Goal: Task Accomplishment & Management: Manage account settings

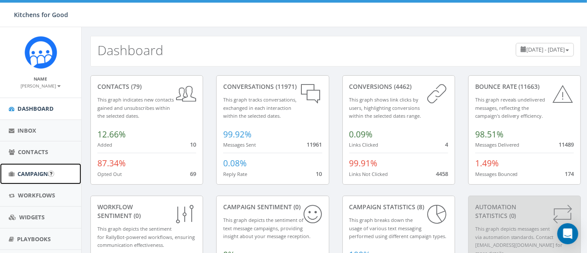
click at [34, 176] on span "Campaigns" at bounding box center [34, 174] width 34 height 8
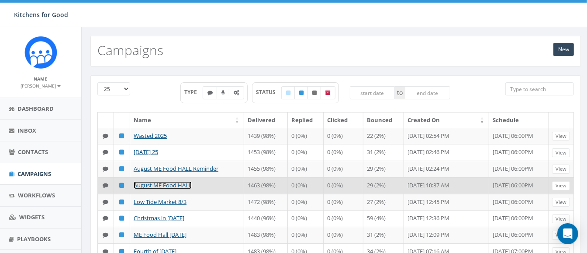
click at [162, 189] on link "August ME Food HALL" at bounding box center [163, 185] width 58 height 8
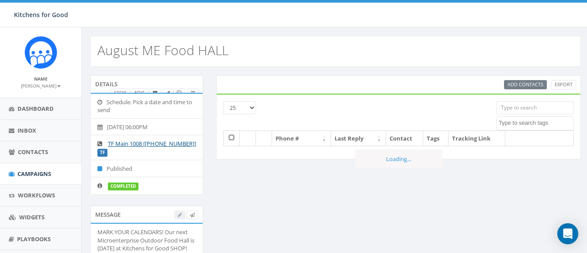
select select
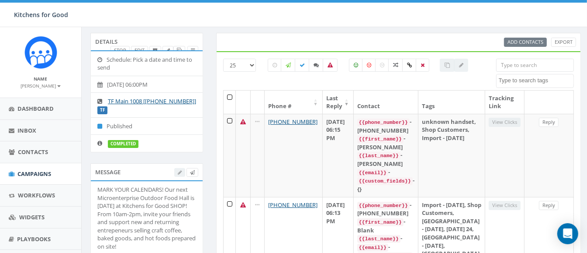
scroll to position [42, 0]
click at [334, 62] on label at bounding box center [330, 65] width 15 height 13
checkbox input "true"
click at [561, 42] on link "Export" at bounding box center [564, 42] width 25 height 9
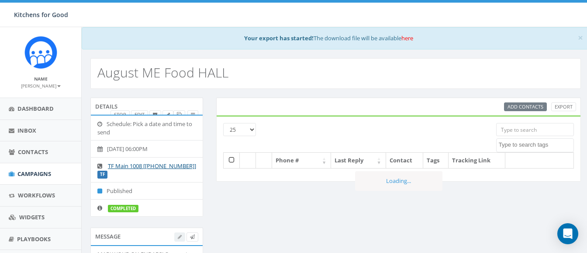
select select
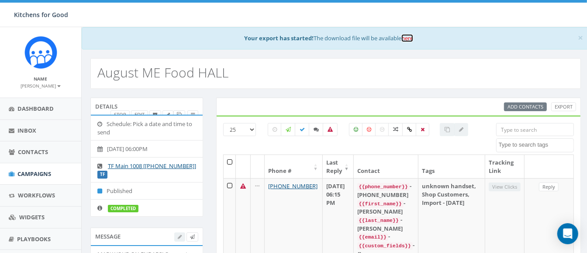
click at [409, 39] on link "here" at bounding box center [408, 38] width 12 height 8
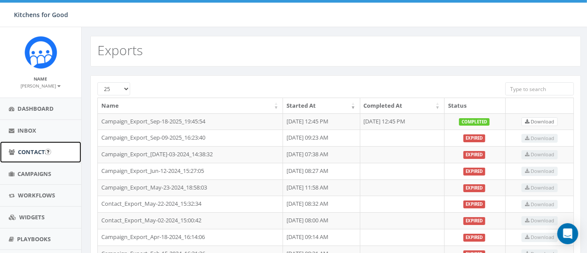
click at [25, 156] on link "Contacts" at bounding box center [40, 151] width 81 height 21
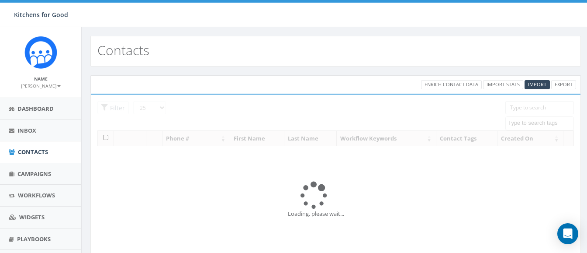
select select
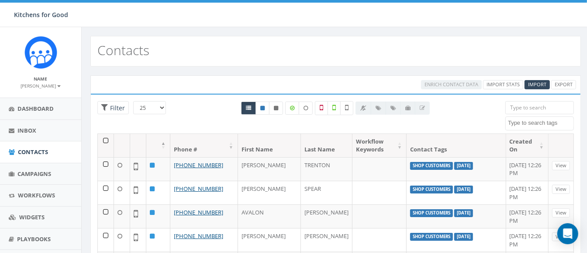
click at [518, 107] on input "search" at bounding box center [540, 107] width 69 height 13
paste input "16197872783"
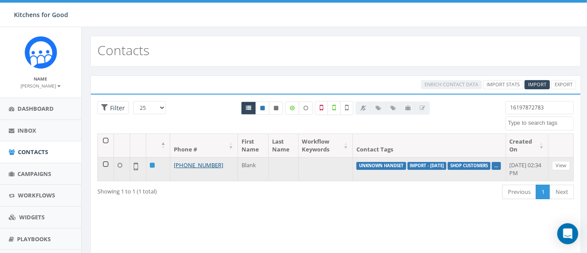
type input "16197872783"
click at [105, 160] on td at bounding box center [106, 169] width 16 height 24
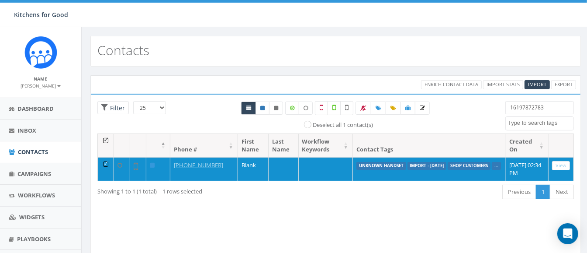
click at [225, 218] on div "Loading the filters, please wait!! Phone Number is is not First Name is is not …" at bounding box center [335, 186] width 491 height 184
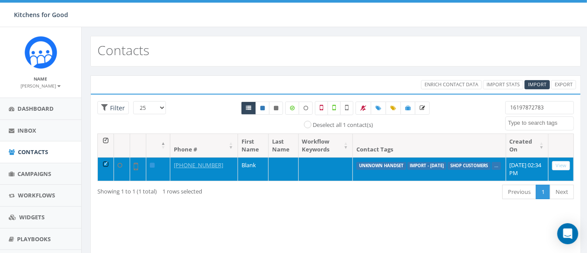
click at [104, 161] on td at bounding box center [106, 169] width 16 height 24
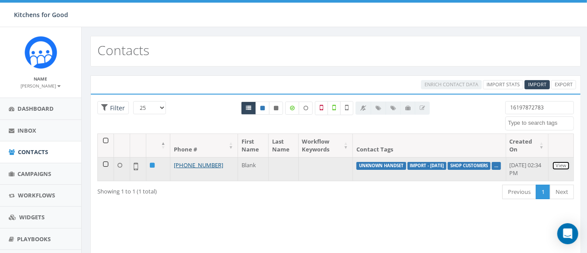
click at [555, 164] on link "View" at bounding box center [561, 165] width 18 height 9
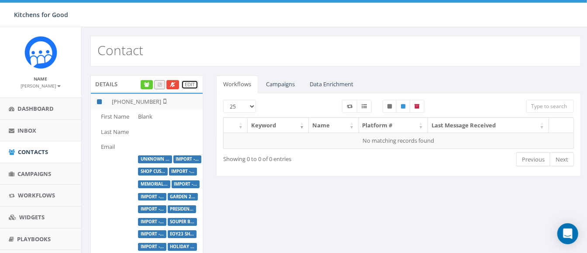
click at [184, 83] on link "Edit" at bounding box center [189, 84] width 17 height 9
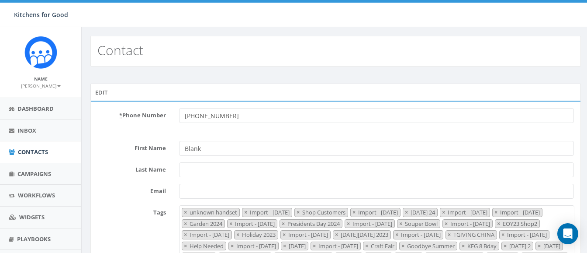
select select "unknown handset"
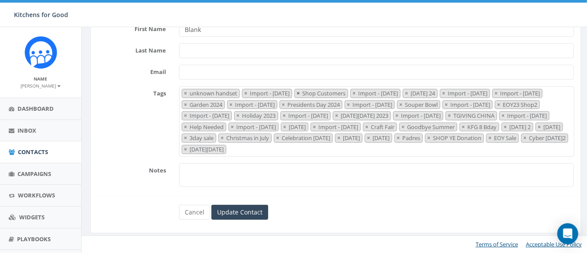
click at [300, 89] on span "×" at bounding box center [298, 93] width 3 height 8
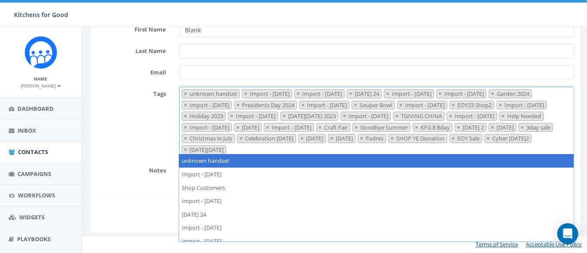
scroll to position [115, 0]
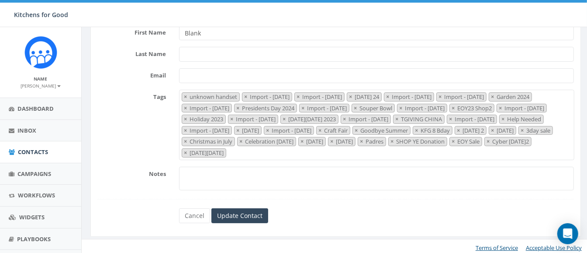
click at [136, 181] on div "Notes" at bounding box center [336, 179] width 490 height 24
click at [228, 210] on input "Update Contact" at bounding box center [240, 215] width 57 height 15
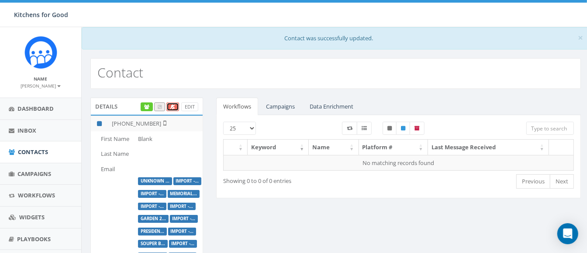
click at [170, 106] on link at bounding box center [173, 106] width 13 height 9
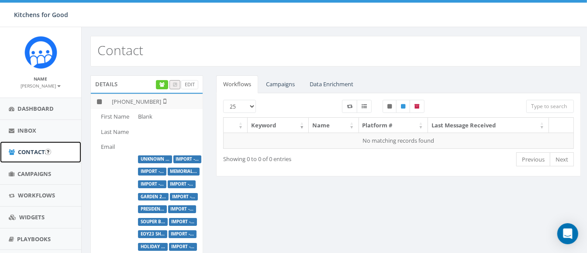
click at [34, 148] on span "Contacts" at bounding box center [33, 152] width 30 height 8
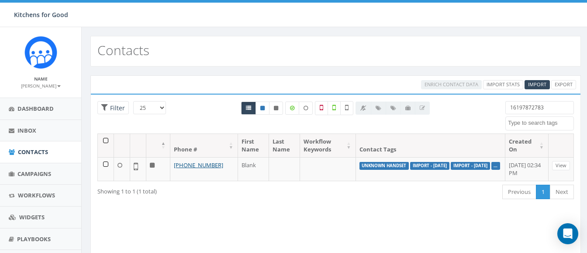
select select
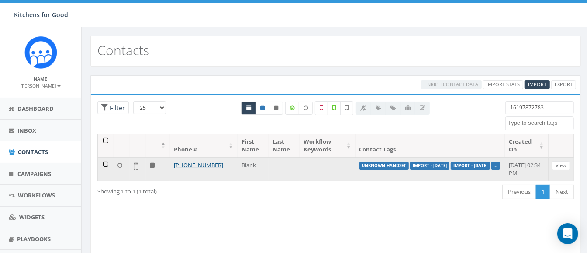
click at [153, 166] on icon at bounding box center [152, 165] width 5 height 6
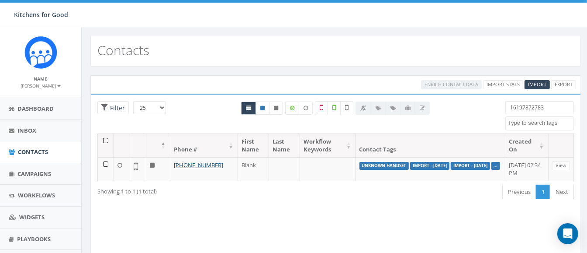
click at [390, 199] on div "First Previous 1 Next Last" at bounding box center [438, 193] width 273 height 18
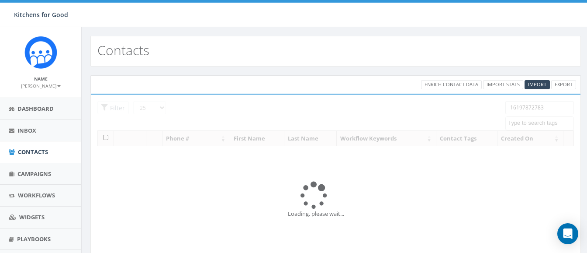
select select
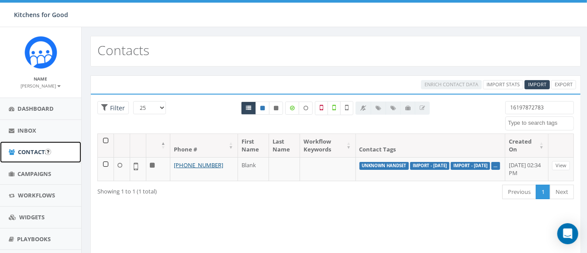
click at [30, 152] on span "Contacts" at bounding box center [33, 152] width 30 height 8
select select
click at [122, 221] on div "Loading the filters, please wait!! Phone Number is is not First Name is is not …" at bounding box center [335, 186] width 491 height 184
click at [529, 106] on input "16197872783" at bounding box center [540, 107] width 69 height 13
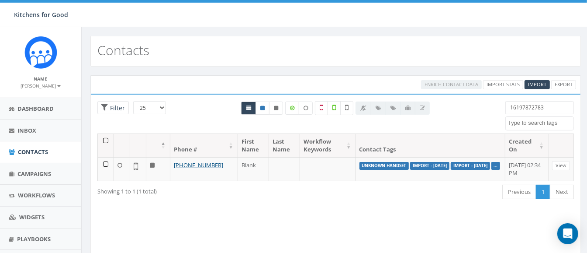
click at [529, 106] on input "16197872783" at bounding box center [540, 107] width 69 height 13
paste input "760809050"
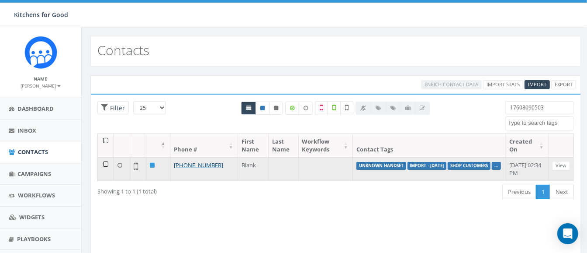
type input "17608090503"
click at [105, 162] on td at bounding box center [106, 169] width 16 height 24
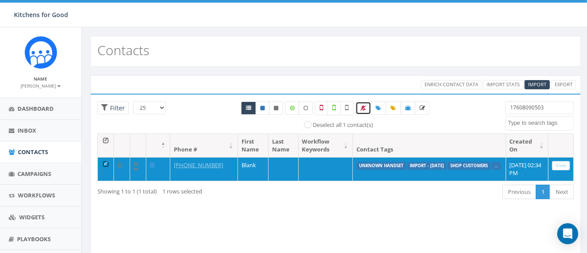
click at [364, 107] on icon at bounding box center [364, 107] width 6 height 5
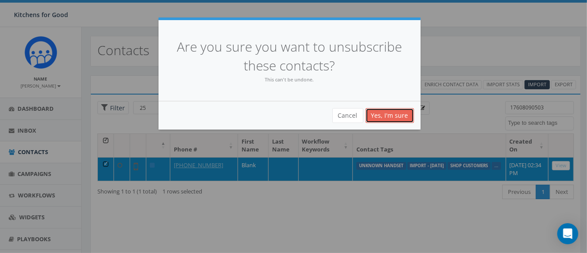
click at [379, 112] on link "Yes, I'm sure" at bounding box center [390, 115] width 49 height 15
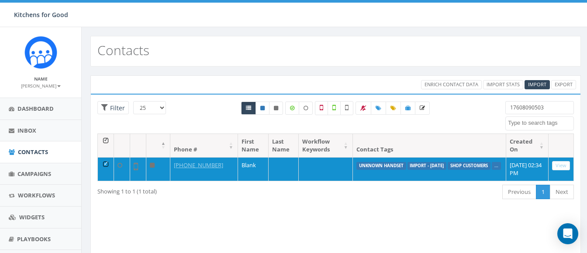
select select
click at [329, 21] on div "Kitchens for Good Kitchens for Good Profile Sign Out 75.53 % of Available Amoun…" at bounding box center [293, 13] width 587 height 27
click at [519, 109] on input "17608090503" at bounding box center [540, 107] width 69 height 13
paste input "8584019967"
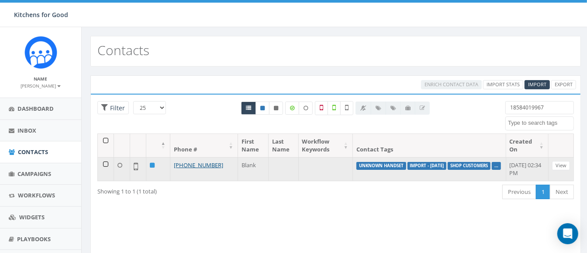
type input "18584019967"
click at [104, 162] on td at bounding box center [106, 169] width 16 height 24
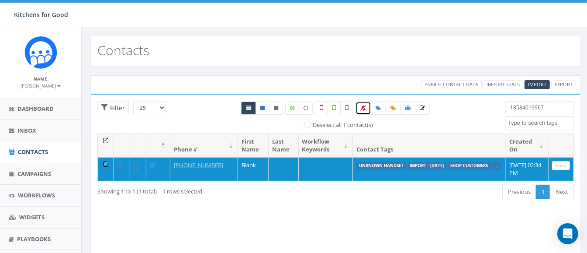
click at [364, 107] on icon at bounding box center [364, 107] width 6 height 5
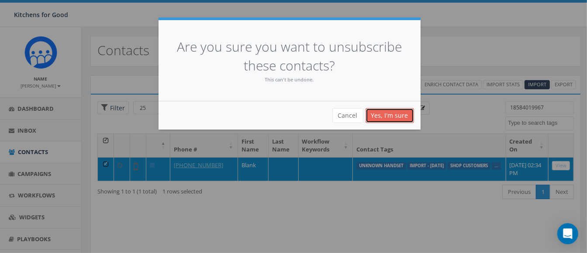
click at [383, 112] on link "Yes, I'm sure" at bounding box center [390, 115] width 49 height 15
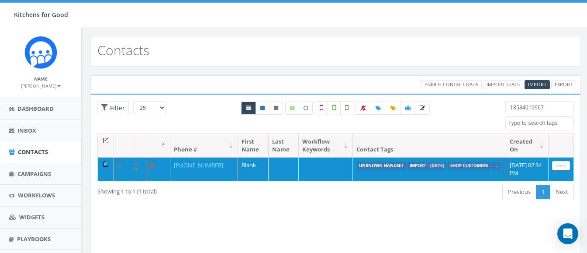
select select
click at [128, 218] on div "Loading the filters, please wait!! Phone Number is is not First Name is is not …" at bounding box center [335, 186] width 491 height 184
click at [521, 104] on input "18584019967" at bounding box center [540, 107] width 69 height 13
paste input "6197177818"
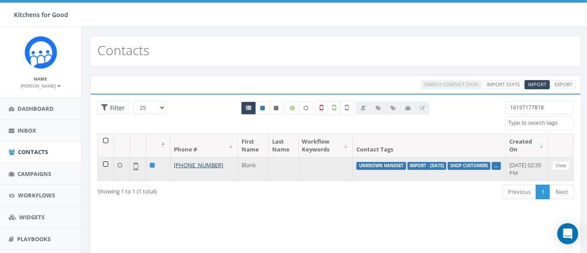
type input "16197177818"
click at [104, 162] on td at bounding box center [106, 169] width 16 height 24
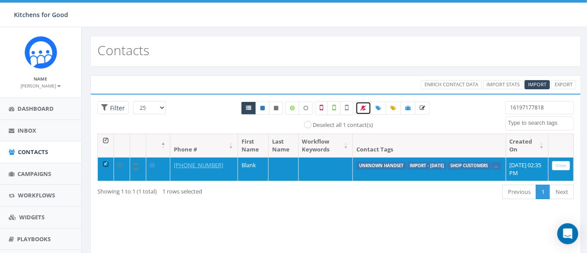
click at [361, 108] on icon at bounding box center [364, 107] width 6 height 5
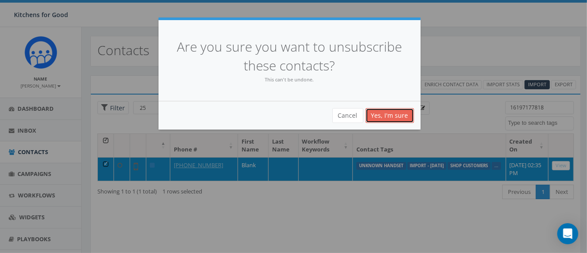
click at [378, 115] on link "Yes, I'm sure" at bounding box center [390, 115] width 49 height 15
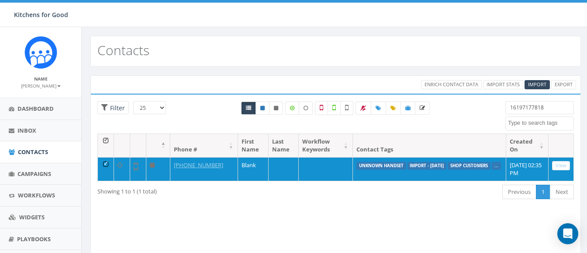
select select
click at [533, 105] on input "16197177818" at bounding box center [540, 107] width 69 height 13
paste input "559824253"
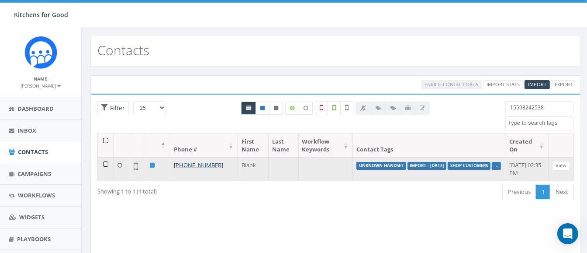
type input "15598242538"
click at [105, 163] on td at bounding box center [106, 169] width 16 height 24
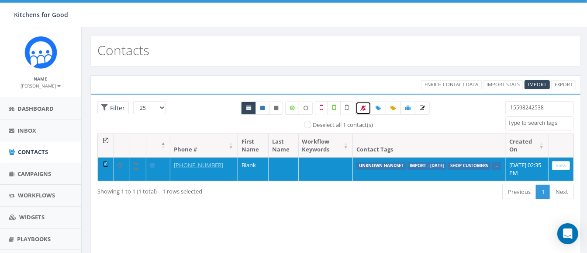
click at [364, 108] on icon at bounding box center [364, 107] width 6 height 5
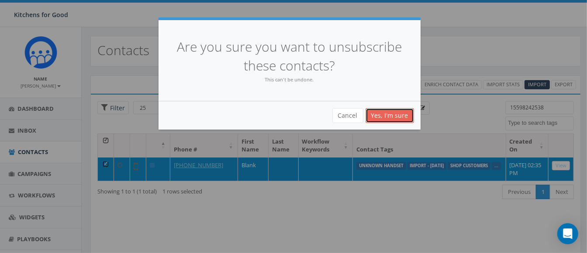
click at [381, 111] on link "Yes, I'm sure" at bounding box center [390, 115] width 49 height 15
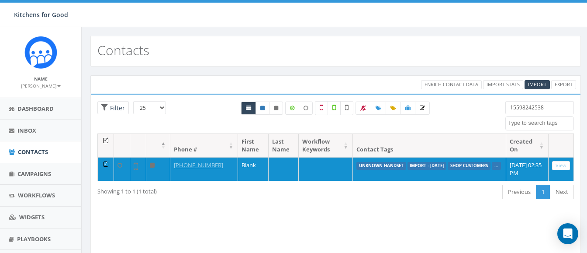
select select
click at [517, 102] on input "15598242538" at bounding box center [540, 107] width 69 height 13
paste input "8589269645"
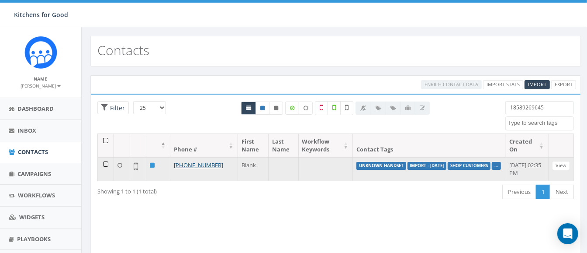
type input "18589269645"
click at [106, 164] on td at bounding box center [106, 169] width 16 height 24
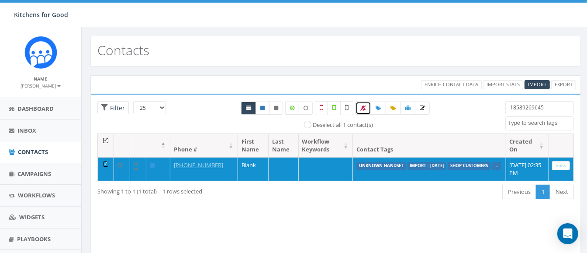
click at [361, 108] on icon at bounding box center [364, 107] width 6 height 5
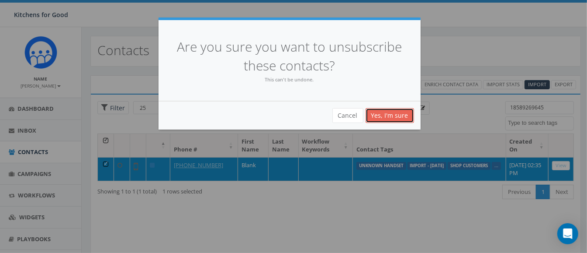
click at [389, 110] on link "Yes, I'm sure" at bounding box center [390, 115] width 49 height 15
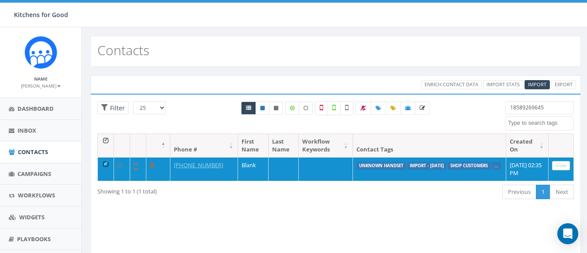
select select
click at [517, 105] on input "18589269645" at bounding box center [540, 107] width 69 height 13
paste input "688792"
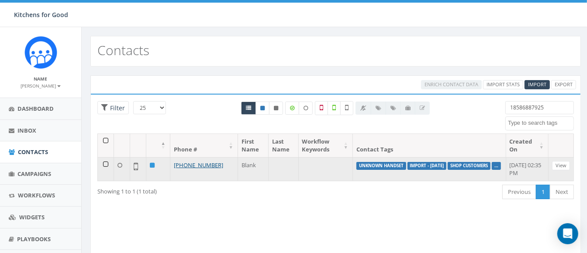
type input "18586887925"
click at [106, 163] on td at bounding box center [106, 169] width 16 height 24
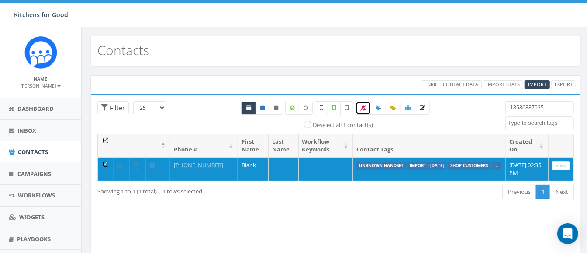
click at [365, 107] on icon at bounding box center [364, 107] width 6 height 5
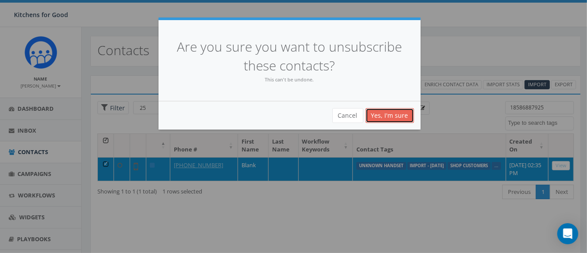
click at [385, 116] on link "Yes, I'm sure" at bounding box center [390, 115] width 49 height 15
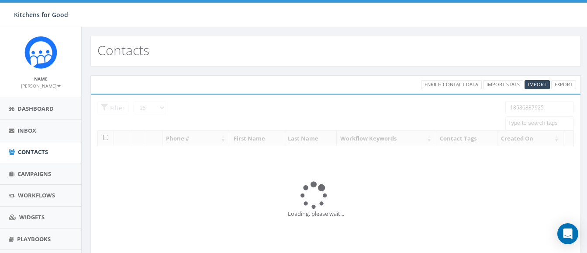
select select
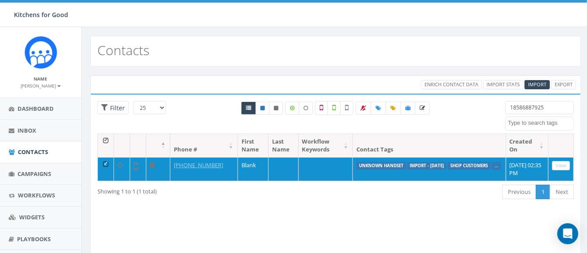
click at [532, 108] on input "18586887925" at bounding box center [540, 107] width 69 height 13
click at [548, 110] on input "18586887925" at bounding box center [540, 107] width 69 height 13
paste input "6199364293"
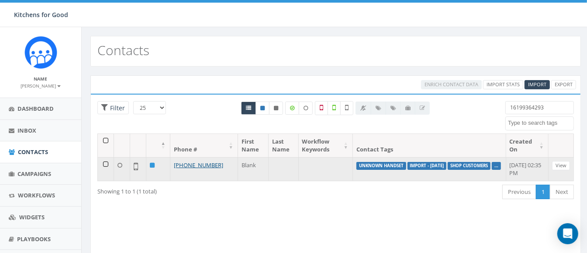
type input "16199364293"
click at [106, 164] on td at bounding box center [106, 169] width 16 height 24
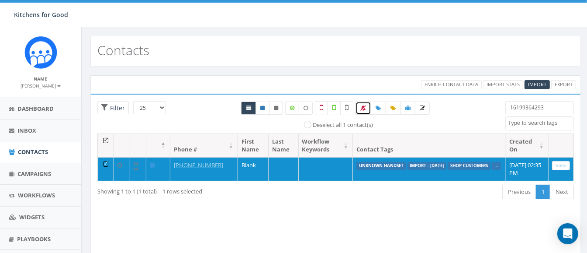
click at [361, 109] on icon at bounding box center [364, 107] width 6 height 5
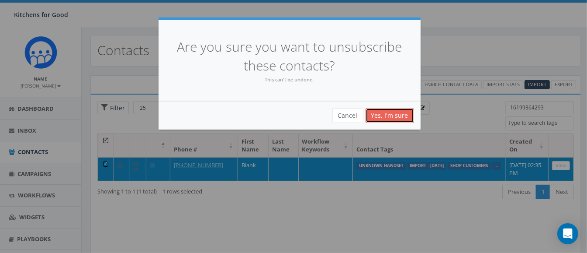
click at [398, 117] on link "Yes, I'm sure" at bounding box center [390, 115] width 49 height 15
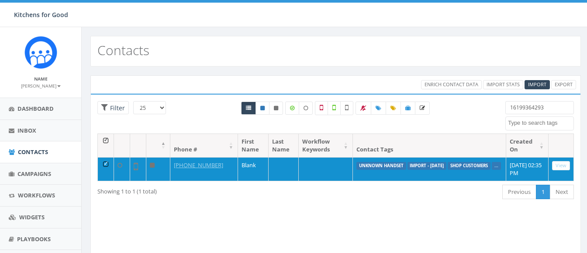
select select
click at [553, 101] on input "16199364293" at bounding box center [540, 107] width 69 height 13
paste input "8583495388"
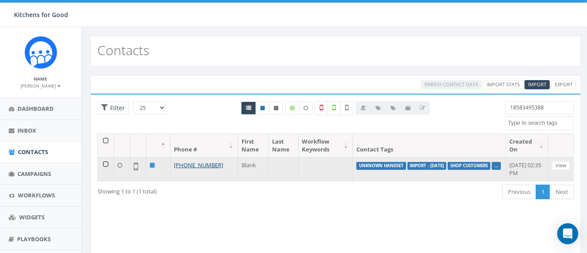
type input "18583495388"
click at [106, 163] on td at bounding box center [106, 169] width 16 height 24
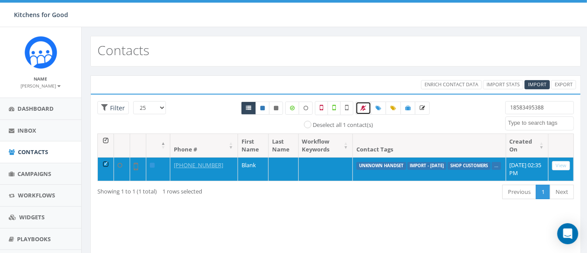
click at [359, 108] on link at bounding box center [364, 107] width 16 height 13
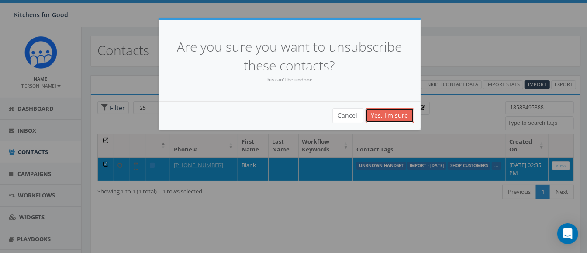
drag, startPoint x: 394, startPoint y: 115, endPoint x: 396, endPoint y: 122, distance: 6.7
click at [394, 115] on link "Yes, I'm sure" at bounding box center [390, 115] width 49 height 15
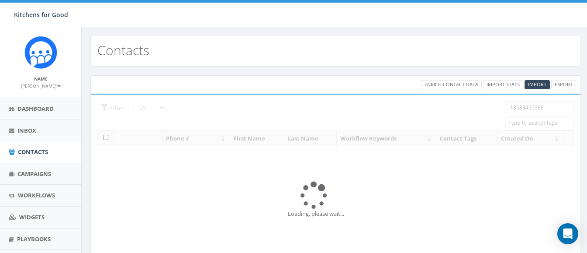
select select
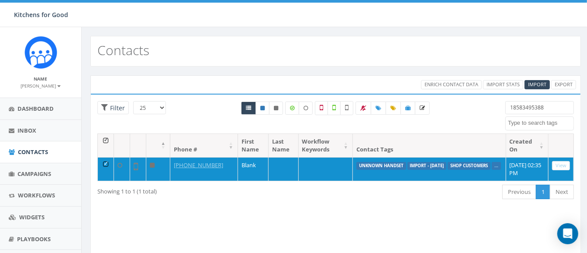
click at [522, 110] on input "18583495388" at bounding box center [540, 107] width 69 height 13
paste input "7726434546"
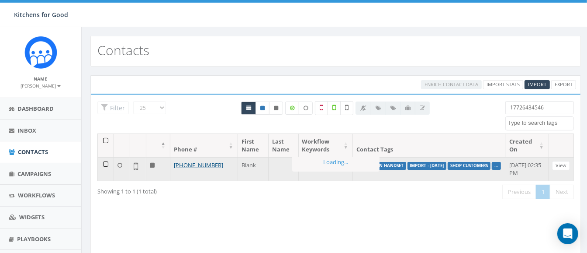
type input "17726434546"
click at [108, 163] on td at bounding box center [106, 169] width 16 height 24
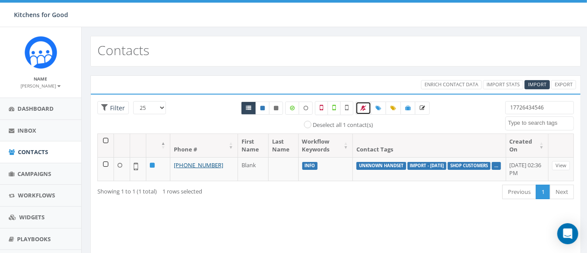
click at [358, 106] on link at bounding box center [364, 107] width 16 height 13
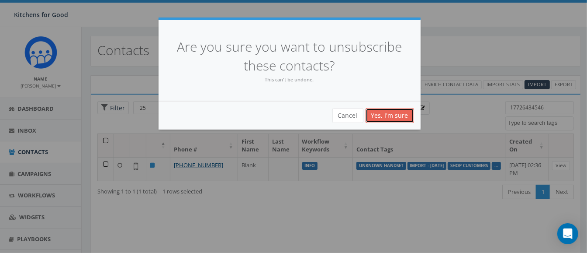
click at [400, 110] on link "Yes, I'm sure" at bounding box center [390, 115] width 49 height 15
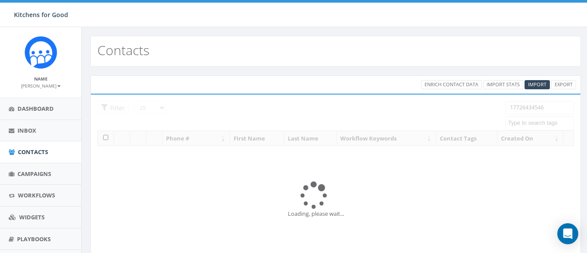
select select
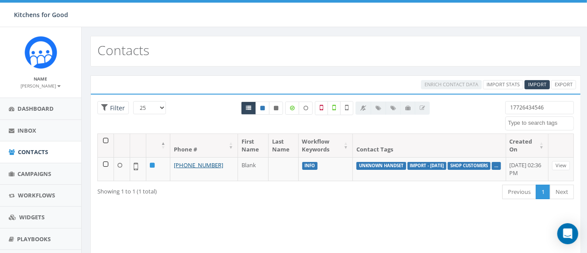
click at [521, 105] on input "17726434546" at bounding box center [540, 107] width 69 height 13
paste input "8168988229"
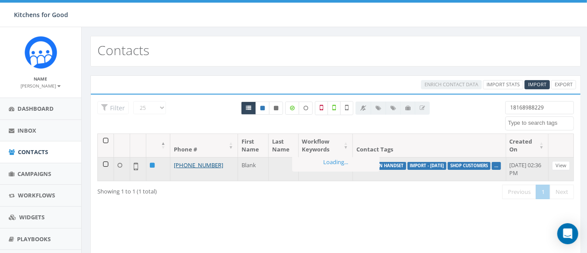
type input "18168988229"
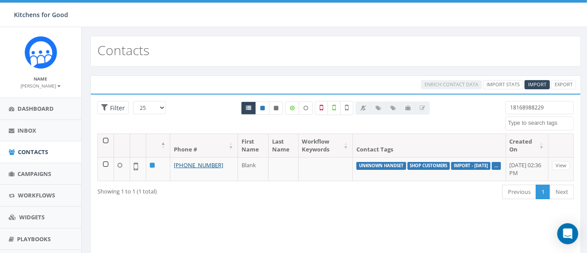
click at [105, 164] on td at bounding box center [106, 169] width 16 height 24
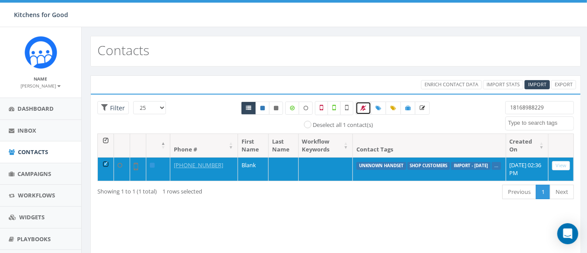
click at [364, 104] on span at bounding box center [364, 107] width 6 height 7
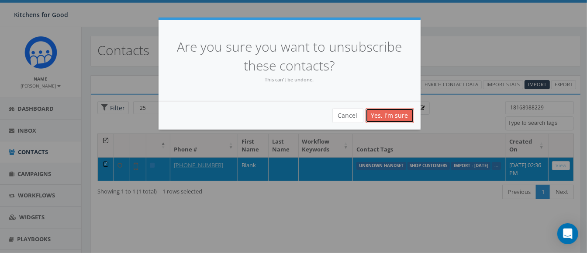
click at [393, 110] on link "Yes, I'm sure" at bounding box center [390, 115] width 49 height 15
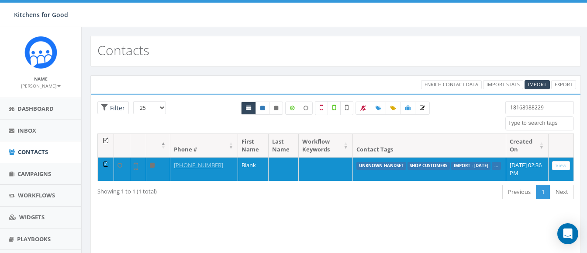
select select
click at [517, 102] on input "18168988229" at bounding box center [540, 107] width 69 height 13
paste input "583400513"
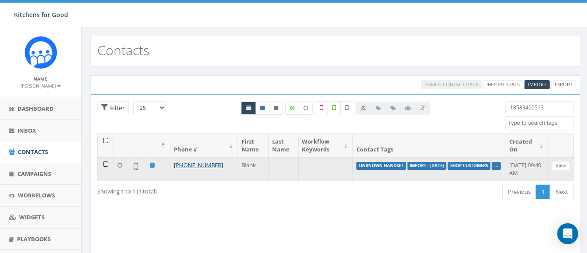
type input "18583400513"
click at [105, 163] on td at bounding box center [106, 169] width 16 height 24
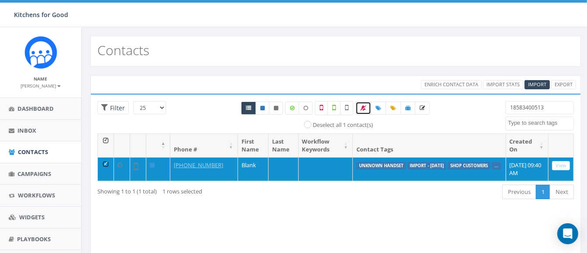
click at [364, 105] on icon at bounding box center [364, 107] width 6 height 5
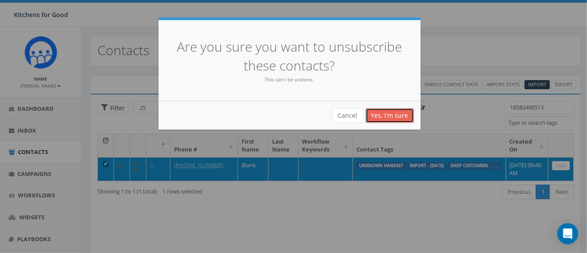
click at [393, 111] on link "Yes, I'm sure" at bounding box center [390, 115] width 49 height 15
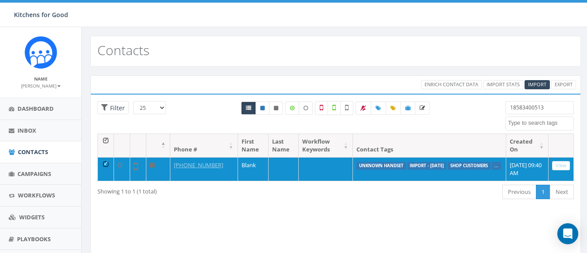
select select
click at [515, 103] on input "18583400513" at bounding box center [540, 107] width 69 height 13
paste input "6196395915"
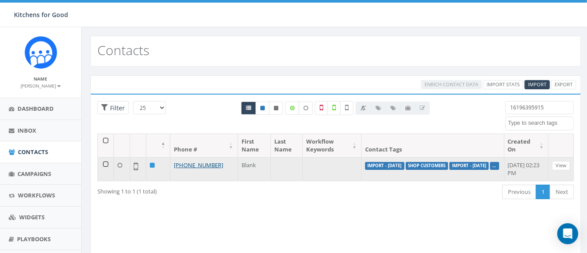
type input "16196395915"
click at [105, 162] on td at bounding box center [106, 169] width 16 height 24
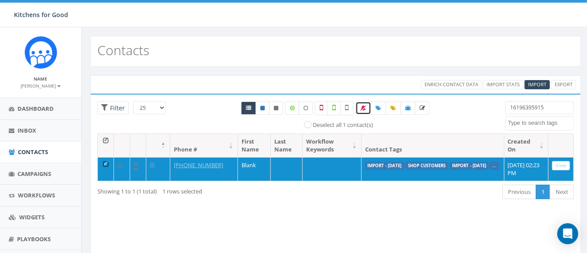
click at [363, 105] on icon at bounding box center [364, 107] width 6 height 5
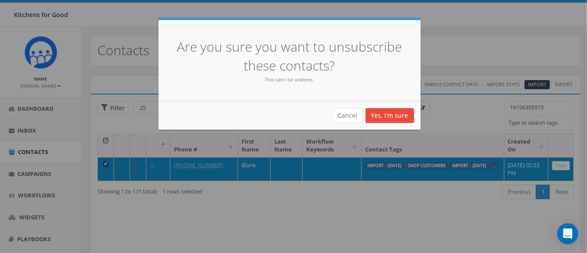
click at [399, 106] on div "Cancel Yes, I'm sure" at bounding box center [290, 115] width 262 height 28
click at [399, 110] on link "Yes, I'm sure" at bounding box center [390, 115] width 49 height 15
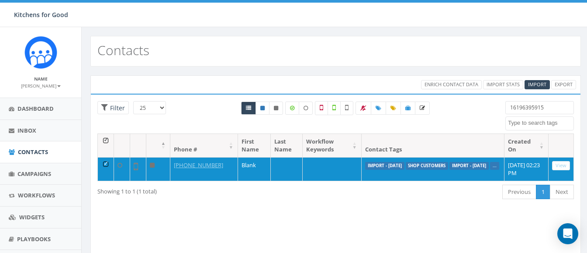
select select
click at [518, 104] on input "16196395915" at bounding box center [540, 107] width 69 height 13
paste input "7144008478"
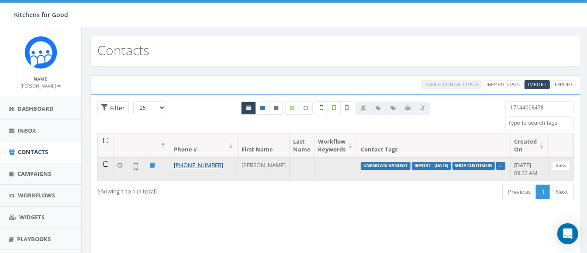
type input "17144008478"
click at [106, 162] on td at bounding box center [106, 169] width 16 height 24
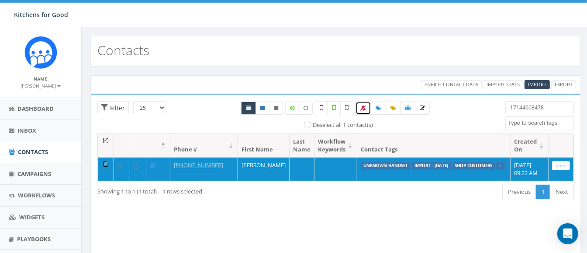
click at [363, 106] on icon at bounding box center [364, 107] width 6 height 5
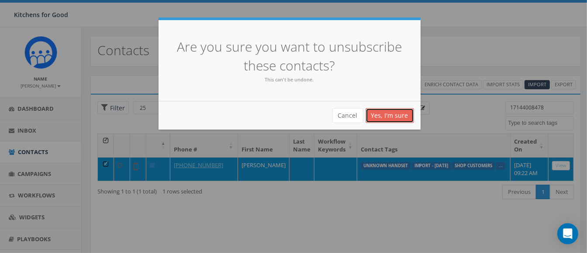
click at [387, 115] on link "Yes, I'm sure" at bounding box center [390, 115] width 49 height 15
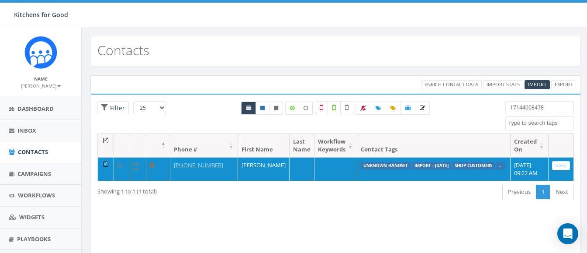
select select
click at [135, 127] on div "25 50 100 Filter All 1 contact(s) on current page All 1 contact(s) filtered 171…" at bounding box center [336, 117] width 490 height 32
click at [523, 105] on input "17144008478" at bounding box center [540, 107] width 69 height 13
paste input "8582417709"
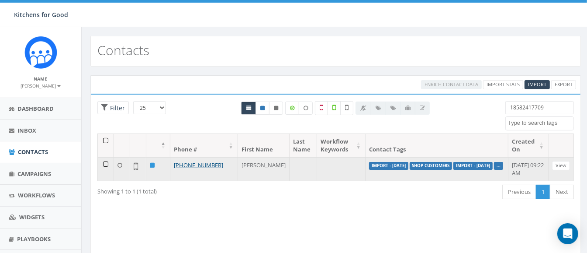
type input "18582417709"
click at [105, 164] on td at bounding box center [106, 169] width 16 height 24
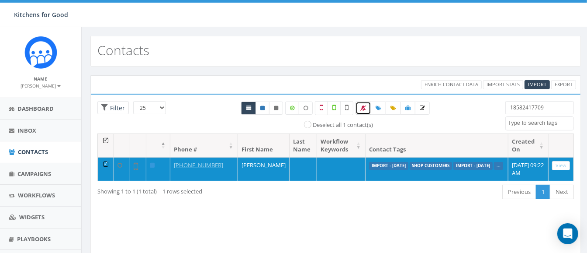
click at [361, 108] on icon at bounding box center [364, 107] width 6 height 5
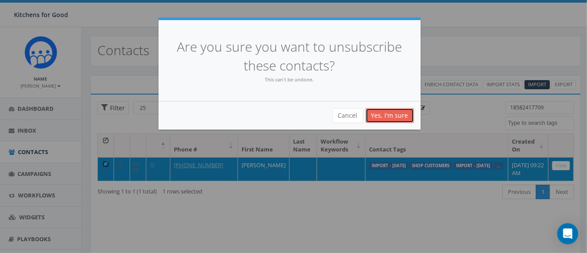
click at [385, 116] on link "Yes, I'm sure" at bounding box center [390, 115] width 49 height 15
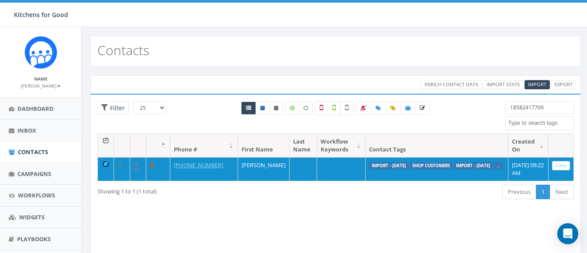
select select
click at [511, 108] on input "18582417709" at bounding box center [540, 107] width 69 height 13
paste input "927320"
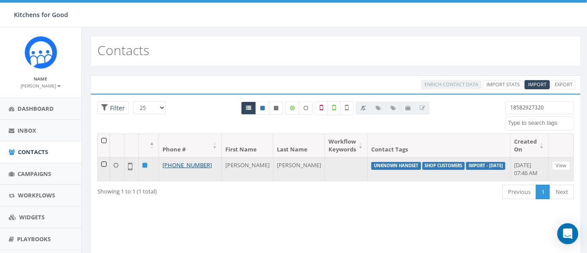
type input "18582927320"
click at [106, 162] on td at bounding box center [104, 169] width 12 height 24
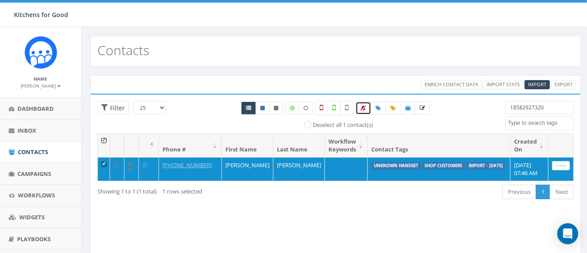
click at [363, 107] on icon at bounding box center [364, 107] width 6 height 5
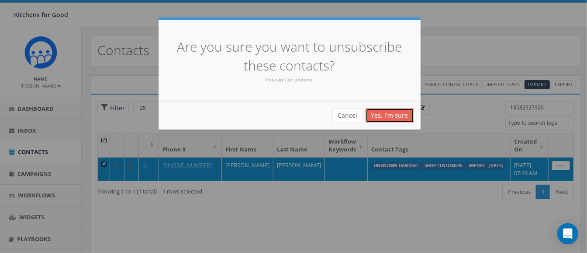
click at [385, 114] on link "Yes, I'm sure" at bounding box center [390, 115] width 49 height 15
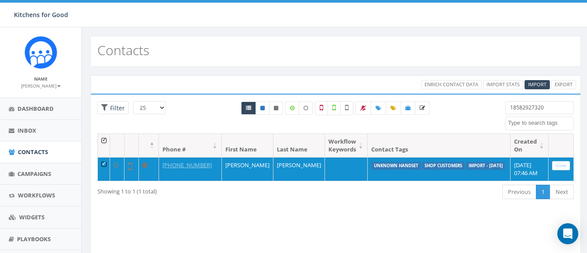
select select
click at [515, 103] on input "18582927320" at bounding box center [540, 107] width 69 height 13
paste input "2679018109"
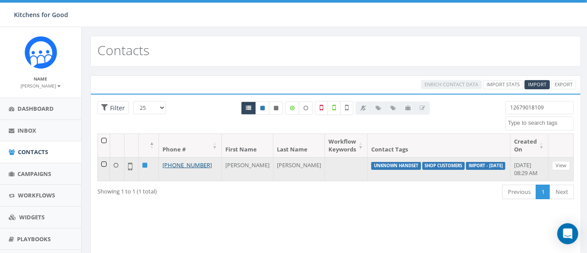
type input "12679018109"
click at [105, 162] on td at bounding box center [104, 169] width 12 height 24
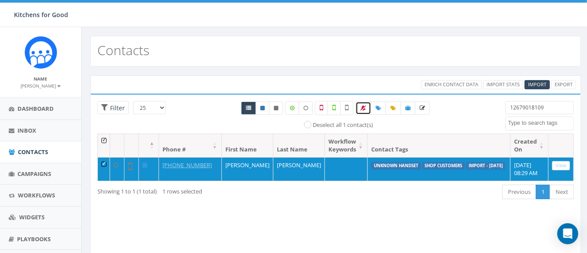
click at [360, 108] on link at bounding box center [364, 107] width 16 height 13
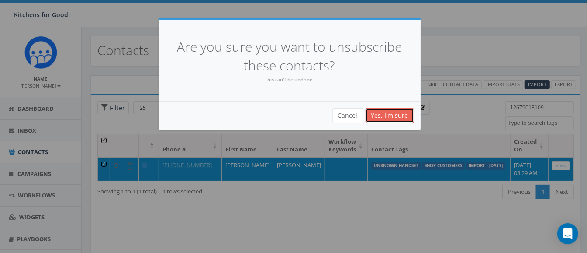
click at [375, 118] on link "Yes, I'm sure" at bounding box center [390, 115] width 49 height 15
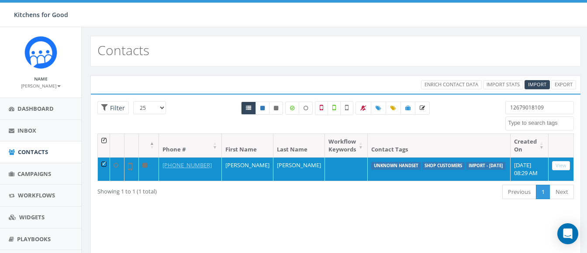
select select
click at [551, 108] on input "12679018109" at bounding box center [540, 107] width 69 height 13
paste input "6039739778"
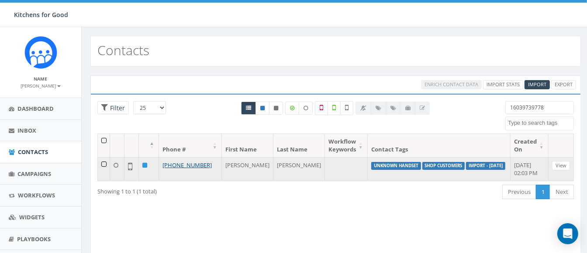
type input "16039739778"
click at [106, 161] on td at bounding box center [104, 169] width 12 height 24
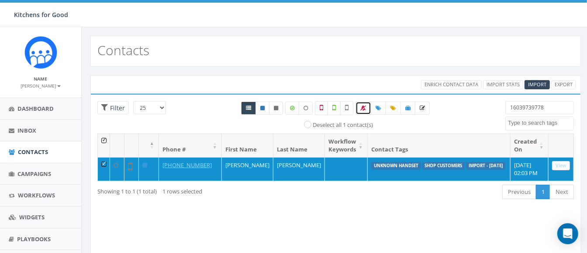
click at [362, 106] on icon at bounding box center [364, 107] width 6 height 5
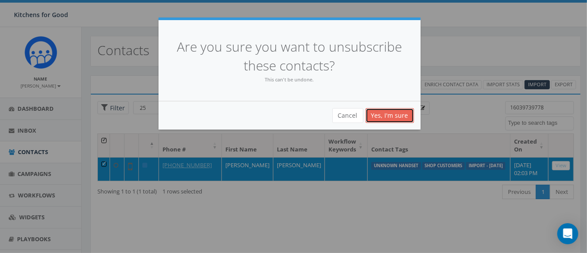
click at [390, 112] on link "Yes, I'm sure" at bounding box center [390, 115] width 49 height 15
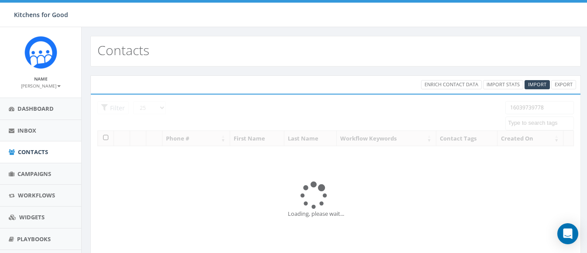
select select
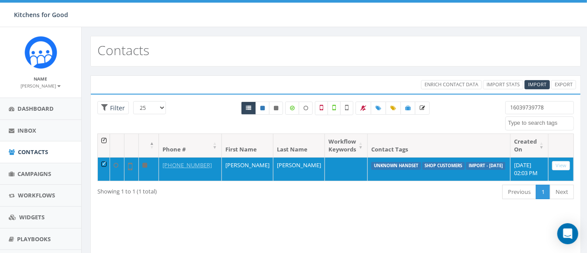
click at [522, 104] on input "16039739778" at bounding box center [540, 107] width 69 height 13
paste input "8588787483"
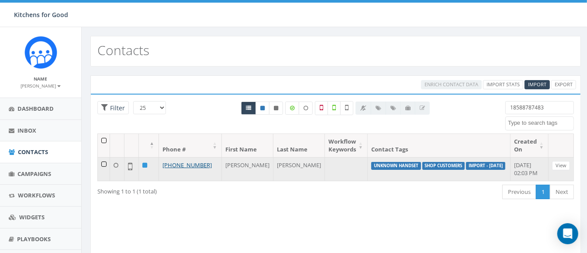
type input "18588787483"
click at [105, 162] on td at bounding box center [104, 169] width 12 height 24
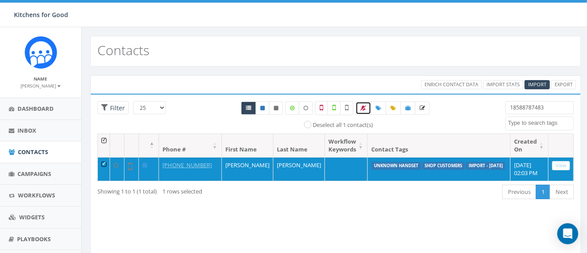
click at [363, 106] on icon at bounding box center [364, 107] width 6 height 5
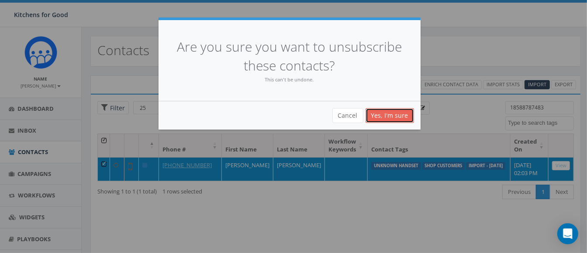
click at [395, 116] on link "Yes, I'm sure" at bounding box center [390, 115] width 49 height 15
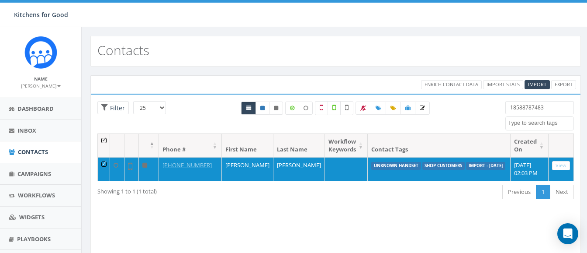
select select
click at [518, 103] on input "18588787483" at bounding box center [540, 107] width 69 height 13
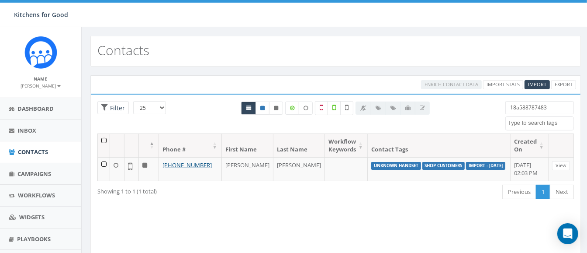
paste input "18589528793"
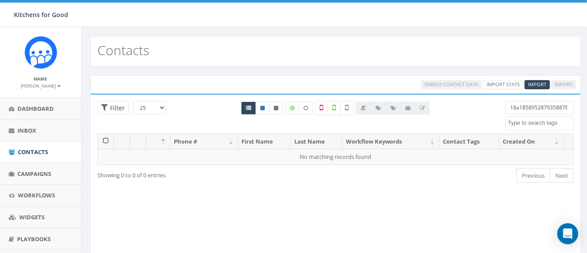
paste input "58952879"
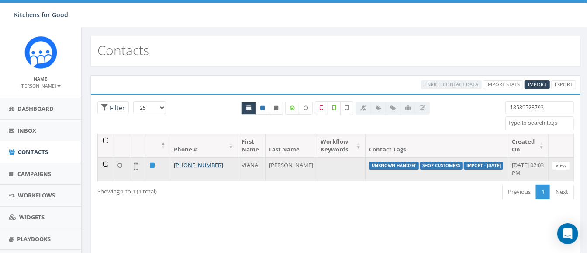
type input "18589528793"
click at [105, 160] on td at bounding box center [106, 169] width 16 height 24
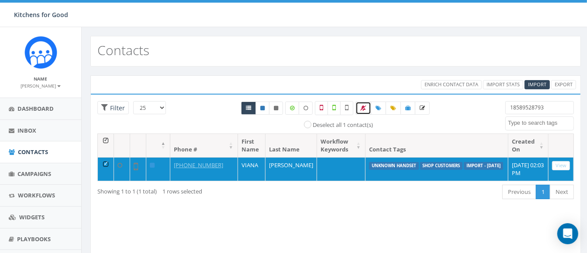
click at [357, 108] on link at bounding box center [364, 107] width 16 height 13
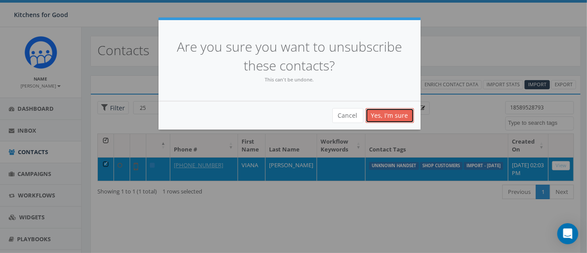
click at [393, 118] on link "Yes, I'm sure" at bounding box center [390, 115] width 49 height 15
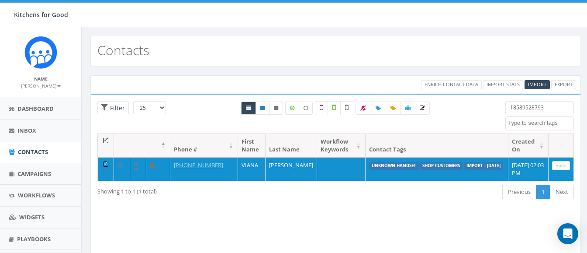
select select
click at [528, 103] on input "18589528793" at bounding box center [540, 107] width 69 height 13
paste input "6198172868"
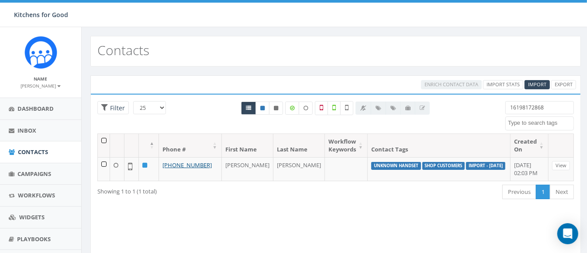
type input "16198172868"
click at [103, 161] on td at bounding box center [104, 169] width 12 height 24
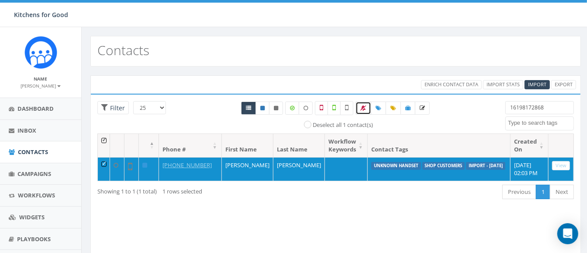
click at [363, 105] on icon at bounding box center [364, 107] width 6 height 5
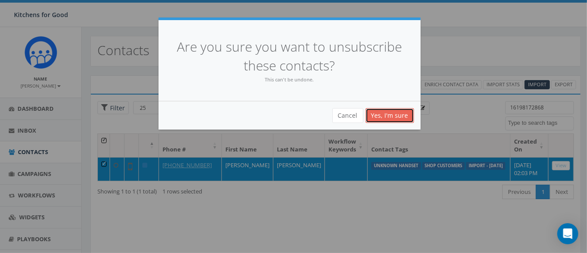
click at [398, 114] on link "Yes, I'm sure" at bounding box center [390, 115] width 49 height 15
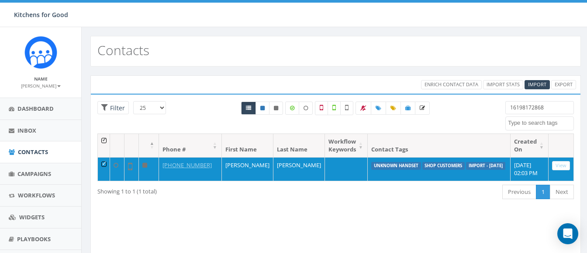
select select
click at [516, 107] on input "16198172868" at bounding box center [540, 107] width 69 height 13
paste input "4129996352"
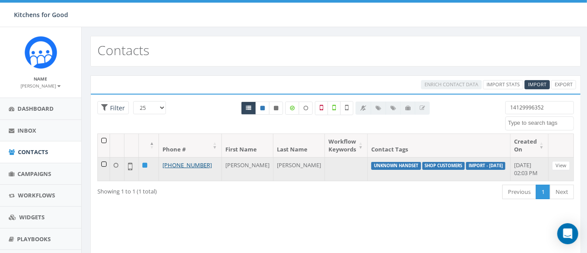
type input "14129996352"
click at [104, 160] on td at bounding box center [104, 169] width 12 height 24
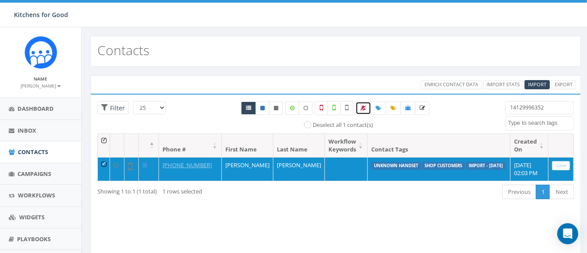
click at [365, 107] on icon at bounding box center [364, 107] width 6 height 5
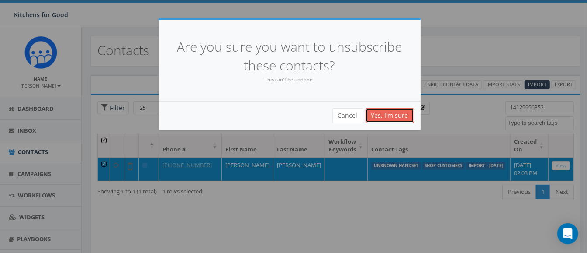
click at [380, 115] on link "Yes, I'm sure" at bounding box center [390, 115] width 49 height 15
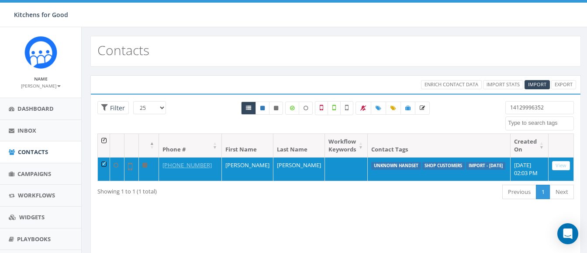
select select
click at [522, 104] on input "14129996352" at bounding box center [540, 107] width 69 height 13
paste input "858398729"
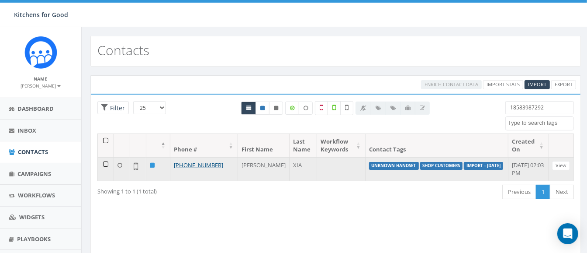
type input "18583987292"
click at [107, 164] on td at bounding box center [106, 169] width 16 height 24
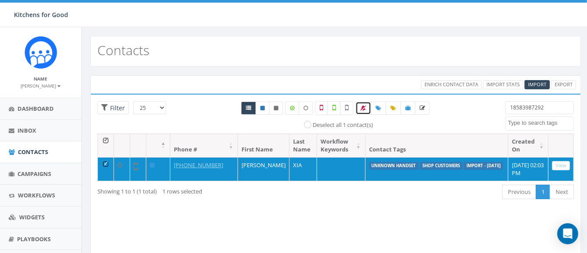
click at [364, 107] on icon at bounding box center [364, 107] width 6 height 5
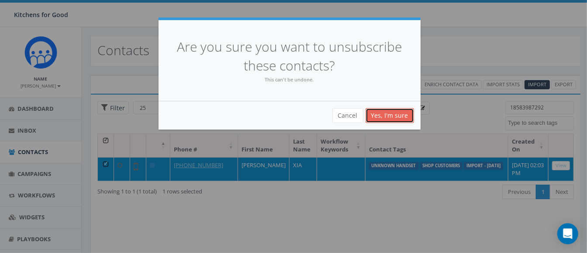
click at [397, 119] on link "Yes, I'm sure" at bounding box center [390, 115] width 49 height 15
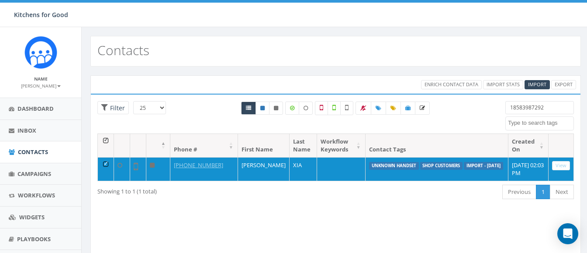
select select
click at [527, 106] on input "18583987292" at bounding box center [540, 107] width 69 height 13
paste input "7358404"
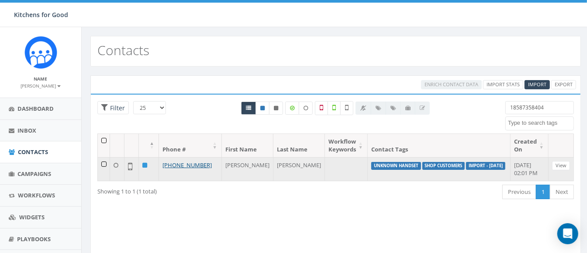
type input "18587358404"
click at [104, 163] on td at bounding box center [104, 169] width 12 height 24
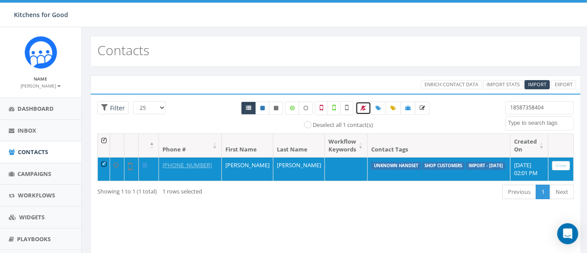
click at [362, 106] on icon at bounding box center [364, 107] width 6 height 5
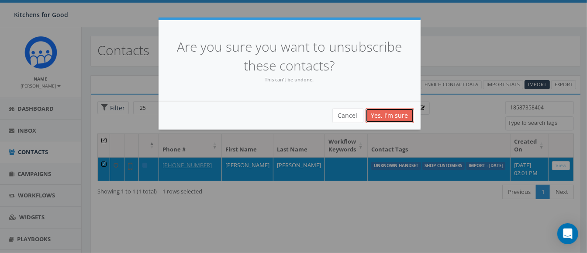
click at [405, 114] on link "Yes, I'm sure" at bounding box center [390, 115] width 49 height 15
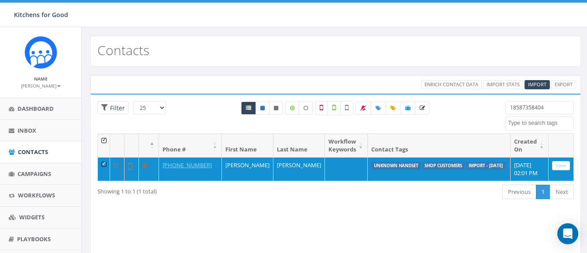
select select
click at [533, 103] on input "18587358404" at bounding box center [540, 107] width 69 height 13
paste input "2704810"
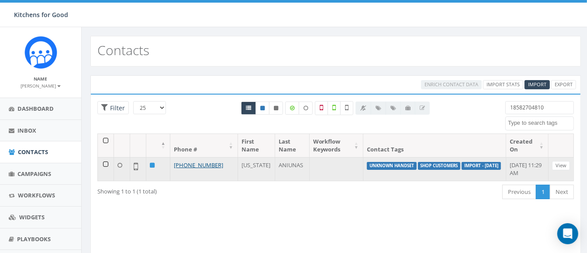
type input "18582704810"
click at [105, 162] on td at bounding box center [106, 169] width 16 height 24
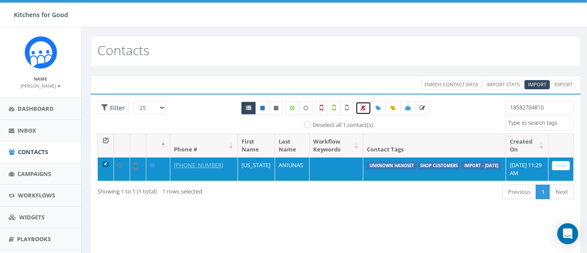
click at [363, 109] on icon at bounding box center [364, 107] width 6 height 5
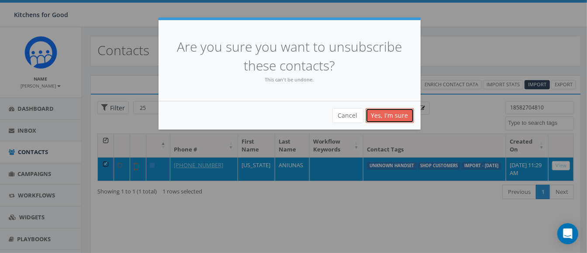
click at [384, 113] on link "Yes, I'm sure" at bounding box center [390, 115] width 49 height 15
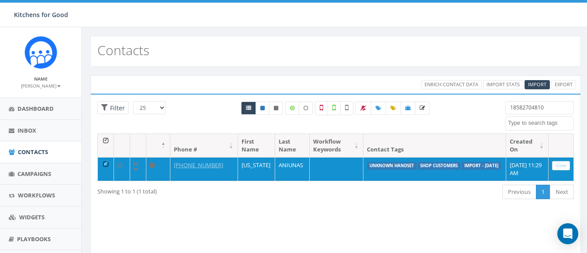
select select
click at [523, 103] on input "18582704810" at bounding box center [540, 107] width 69 height 13
paste input "6193011576"
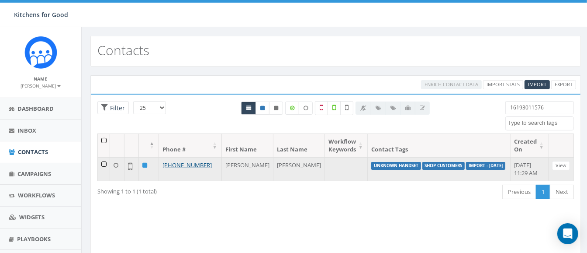
type input "16193011576"
click at [106, 163] on td at bounding box center [104, 169] width 12 height 24
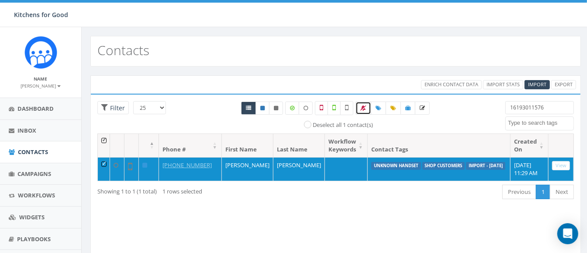
click at [361, 110] on span at bounding box center [364, 107] width 6 height 7
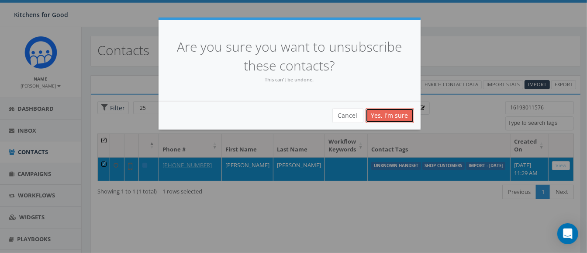
click at [389, 119] on link "Yes, I'm sure" at bounding box center [390, 115] width 49 height 15
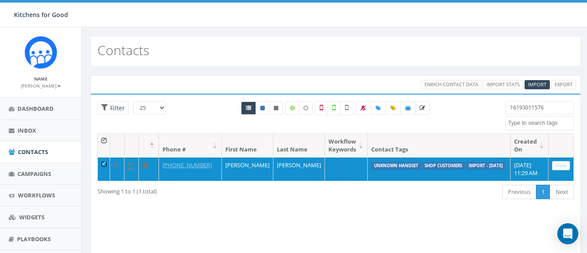
select select
click at [546, 107] on input "16193011576" at bounding box center [540, 107] width 69 height 13
paste input "8313139972"
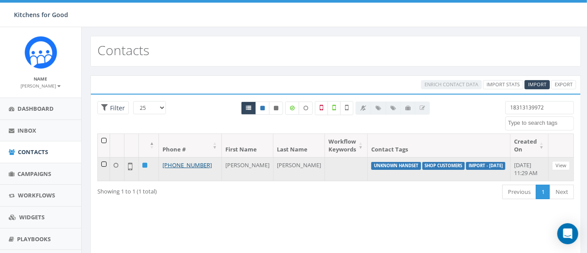
type input "18313139972"
click at [105, 163] on td at bounding box center [104, 169] width 12 height 24
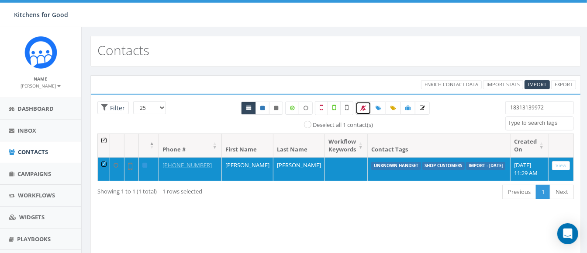
click at [366, 108] on link at bounding box center [364, 107] width 16 height 13
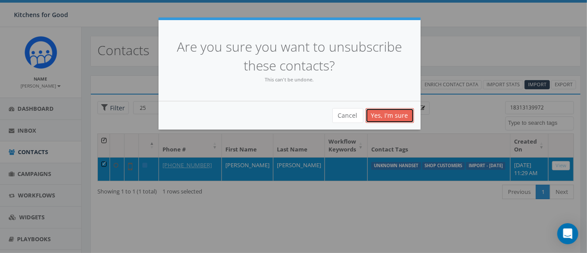
click at [392, 116] on link "Yes, I'm sure" at bounding box center [390, 115] width 49 height 15
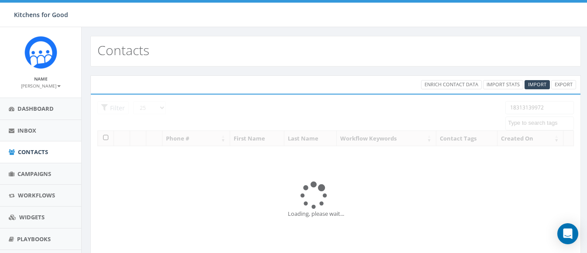
select select
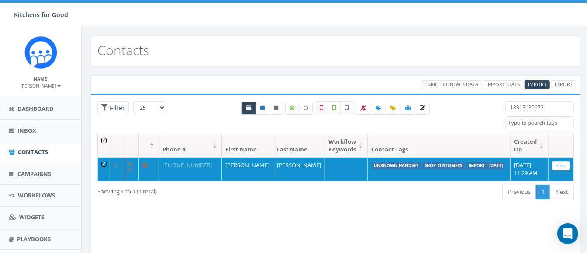
click at [534, 102] on input "18313139972" at bounding box center [540, 107] width 69 height 13
paste input "6199480513"
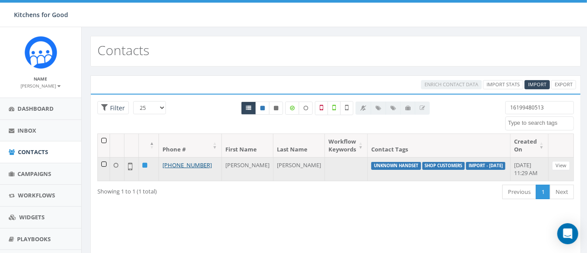
type input "16199480513"
click at [108, 163] on td at bounding box center [104, 169] width 12 height 24
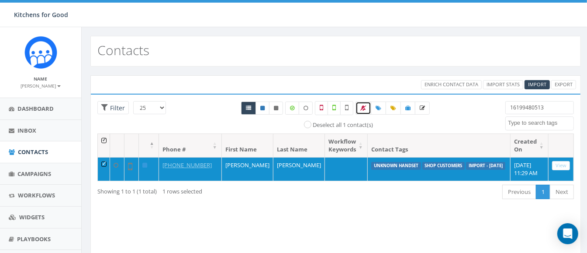
click at [359, 111] on link at bounding box center [364, 107] width 16 height 13
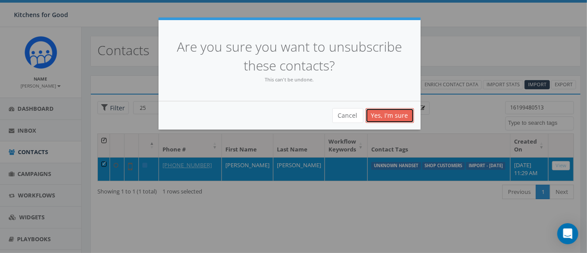
click at [381, 110] on link "Yes, I'm sure" at bounding box center [390, 115] width 49 height 15
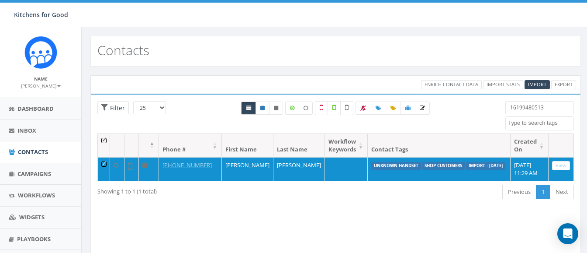
select select
click at [533, 103] on input "16199480513" at bounding box center [540, 107] width 69 height 13
paste input "885528"
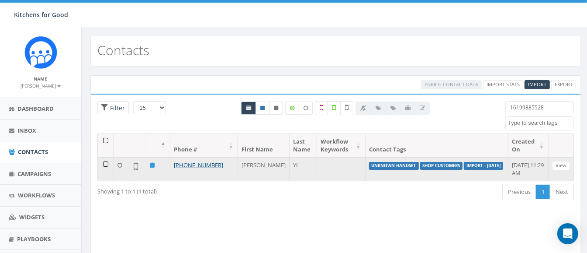
type input "16199885528"
click at [105, 164] on td at bounding box center [106, 169] width 16 height 24
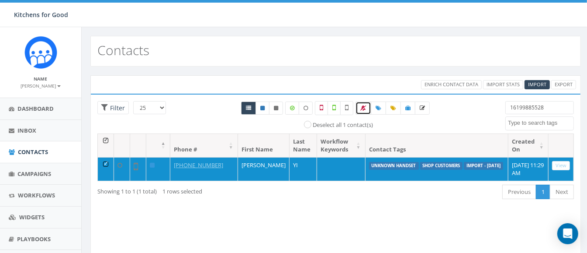
click at [365, 105] on icon at bounding box center [364, 107] width 6 height 5
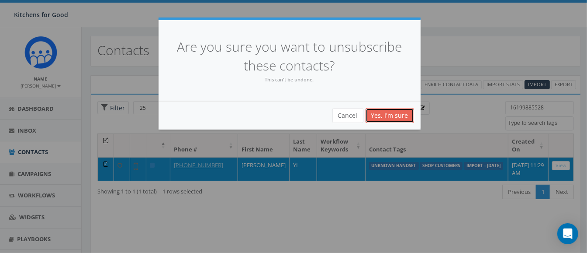
click at [388, 113] on link "Yes, I'm sure" at bounding box center [390, 115] width 49 height 15
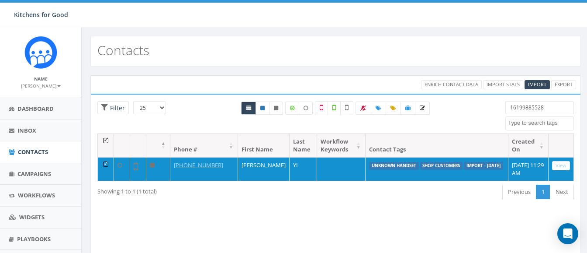
select select
click at [27, 154] on span "Contacts" at bounding box center [33, 152] width 30 height 8
select select
click at [28, 180] on link "Campaigns" at bounding box center [40, 173] width 81 height 21
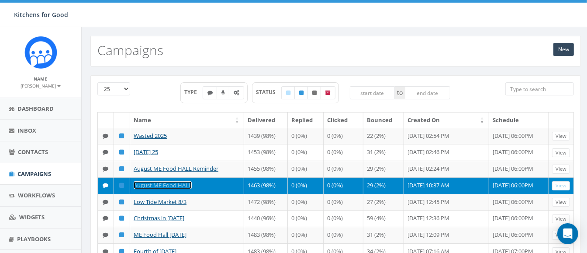
click at [182, 189] on link "August ME Food HALL" at bounding box center [163, 185] width 58 height 8
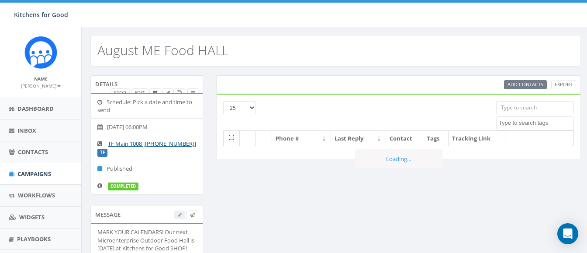
select select
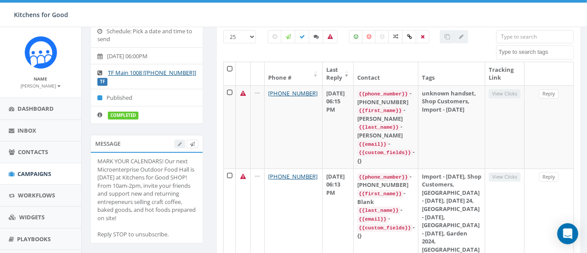
scroll to position [72, 0]
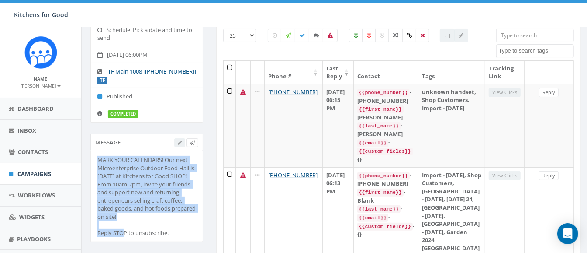
drag, startPoint x: 147, startPoint y: 215, endPoint x: 93, endPoint y: 160, distance: 77.0
click at [93, 160] on li "MARK YOUR CALENDARS! Our next Microenterprise Outdoor Food Hall is Sunday, Augu…" at bounding box center [147, 196] width 112 height 90
copy div "MARK YOUR CALENDARS! Our next Microenterprise Outdoor Food Hall is Sunday, Augu…"
click at [37, 168] on link "Campaigns" at bounding box center [40, 173] width 81 height 21
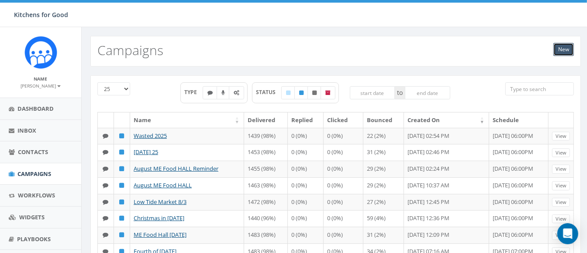
click at [566, 49] on link "New" at bounding box center [564, 49] width 21 height 13
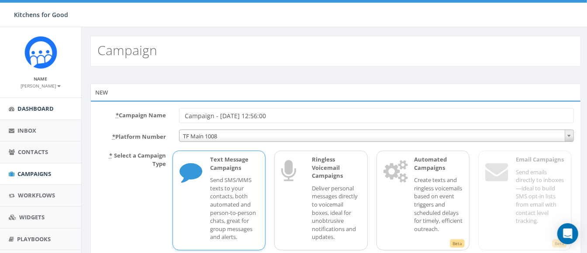
drag, startPoint x: 304, startPoint y: 109, endPoint x: 66, endPoint y: 99, distance: 238.4
click at [66, 99] on body "Kitchens for Good Kitchens for Good Profile Sign Out 75.53 % of Available Amoun…" at bounding box center [293, 126] width 587 height 253
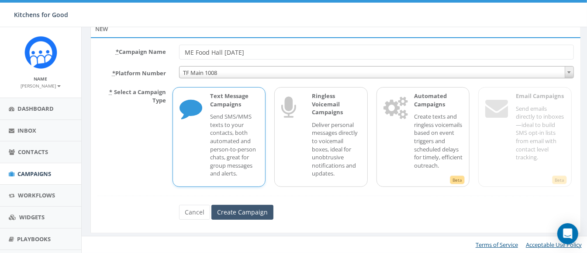
type input "ME Food Hall [DATE]"
click at [229, 208] on input "Create Campaign" at bounding box center [243, 212] width 62 height 15
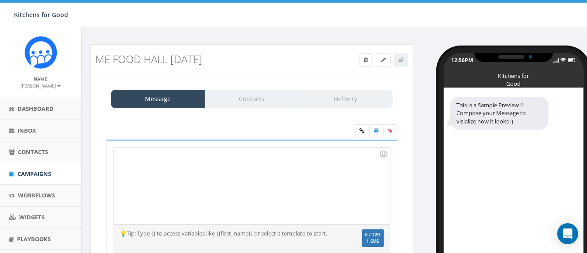
click at [229, 208] on div at bounding box center [252, 185] width 276 height 76
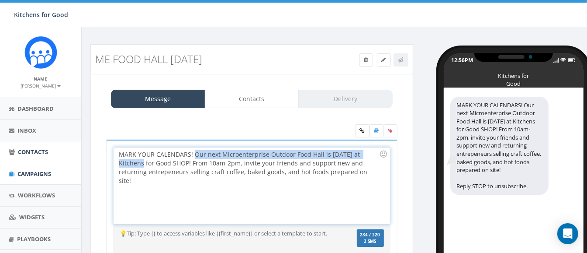
drag, startPoint x: 193, startPoint y: 154, endPoint x: 48, endPoint y: 158, distance: 145.6
click at [48, 158] on body "Kitchens for Good Kitchens for Good Profile Sign Out 75.53 % of Available Amoun…" at bounding box center [293, 126] width 587 height 253
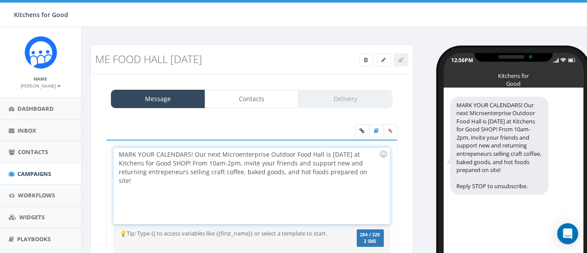
click at [166, 173] on div "MARK YOUR CALENDARS! Our next Microenterprise Outdoor Food Hall is Sunday, Augu…" at bounding box center [252, 185] width 276 height 76
drag, startPoint x: 195, startPoint y: 153, endPoint x: 77, endPoint y: 145, distance: 117.8
click at [77, 145] on body "Kitchens for Good Kitchens for Good Profile Sign Out 75.53 % of Available Amoun…" at bounding box center [293, 126] width 587 height 253
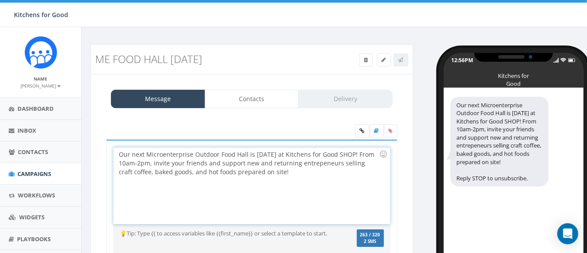
click at [305, 153] on div "Our next Microenterprise Outdoor Food Hall is Sunday, August 24 at Kitchens for…" at bounding box center [252, 185] width 276 height 76
click at [175, 161] on div "Our next Microenterprise Outdoor Food Hall is Sunday, September 21 at Kitchens …" at bounding box center [252, 185] width 276 height 76
click at [323, 176] on div "Our next Microenterprise Outdoor Food Hall is Sunday, September 21 at Kitchens …" at bounding box center [252, 185] width 276 height 76
click at [253, 155] on div "Our next Microenterprise Outdoor Food Hall is Sunday, September 21 at Kitchens …" at bounding box center [252, 185] width 276 height 76
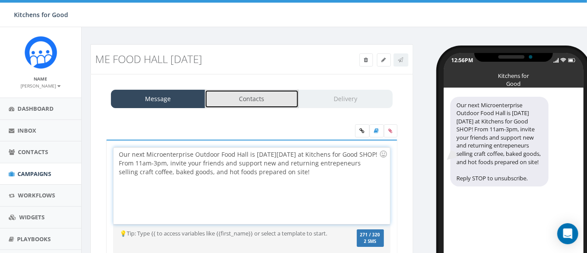
click at [251, 96] on link "Contacts" at bounding box center [252, 99] width 94 height 18
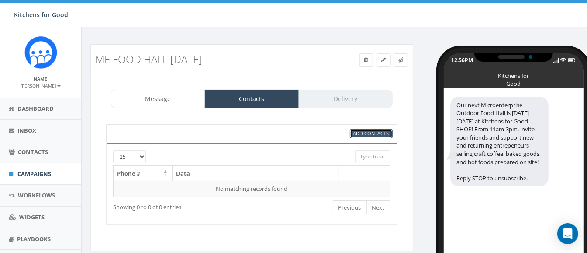
click at [363, 131] on span "Add Contacts" at bounding box center [372, 133] width 36 height 7
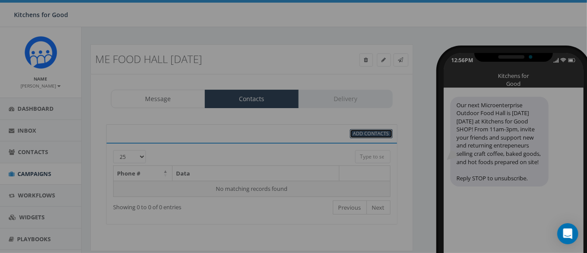
select select
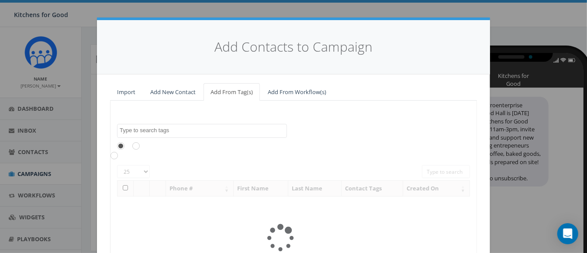
click at [198, 134] on span at bounding box center [202, 131] width 170 height 14
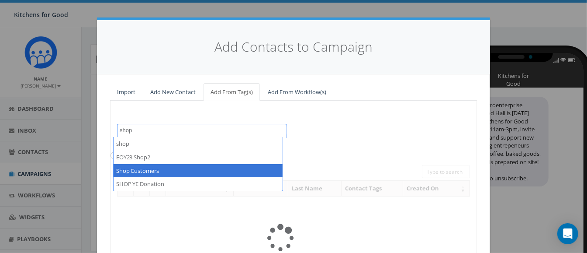
type textarea "shop"
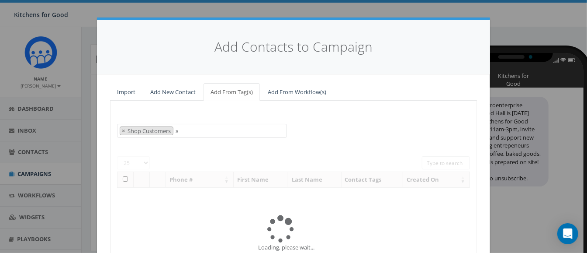
select select "Shop Customers"
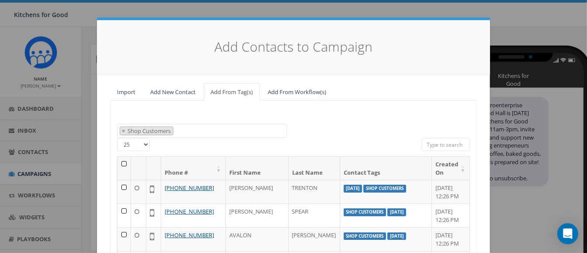
click at [121, 163] on th at bounding box center [125, 167] width 14 height 23
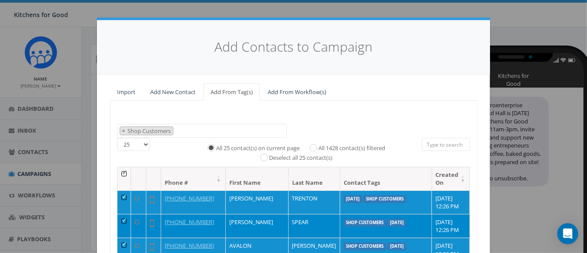
click at [319, 145] on label "All 1428 contact(s) filtered" at bounding box center [352, 148] width 67 height 9
click at [313, 145] on input "All 1428 contact(s) filtered" at bounding box center [316, 147] width 6 height 6
radio input "true"
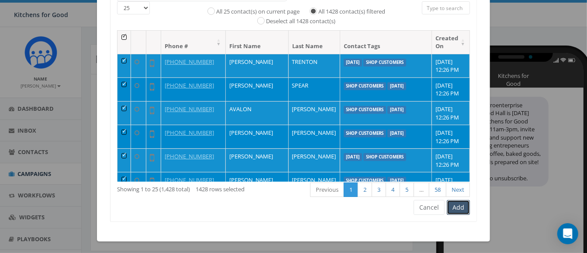
click at [451, 207] on button "Add" at bounding box center [458, 207] width 23 height 15
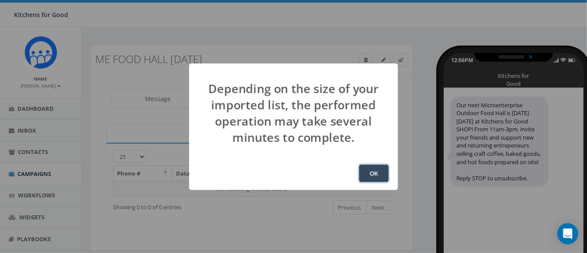
click at [383, 173] on button "OK" at bounding box center [374, 172] width 30 height 17
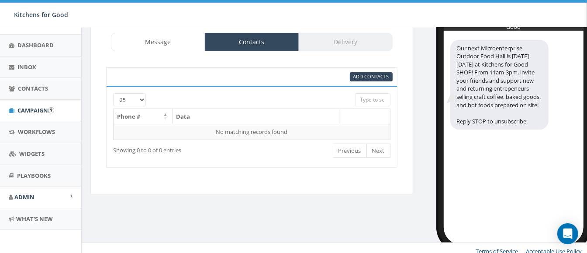
scroll to position [62, 0]
click at [26, 199] on span "Admin" at bounding box center [24, 198] width 20 height 8
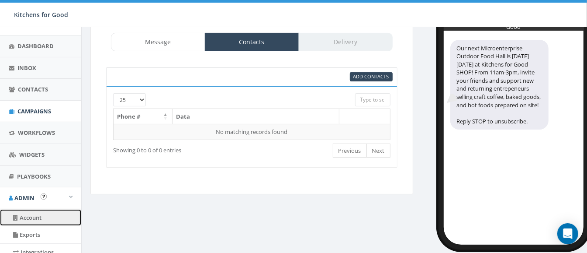
click at [34, 217] on link "Account" at bounding box center [40, 217] width 81 height 17
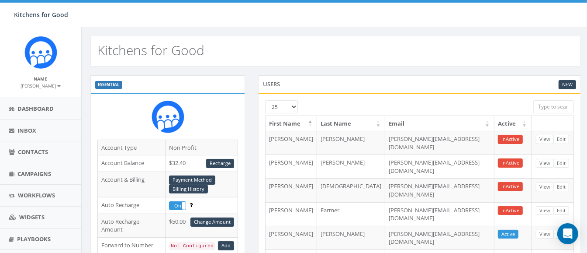
scroll to position [23, 0]
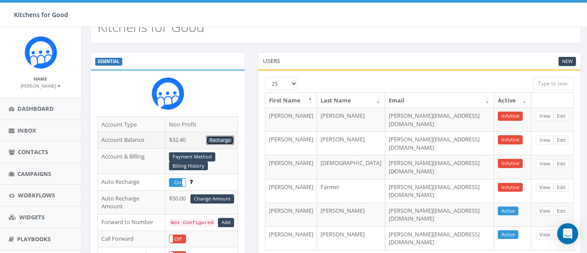
click at [225, 140] on link "Recharge" at bounding box center [220, 139] width 28 height 9
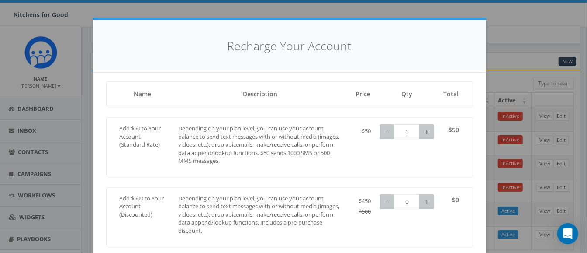
type input "2"
click at [420, 134] on button "+" at bounding box center [427, 131] width 15 height 15
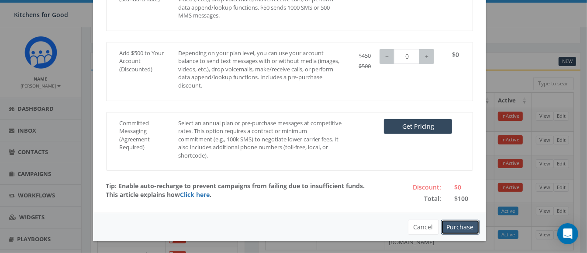
click at [451, 222] on button "Purchase" at bounding box center [460, 226] width 38 height 15
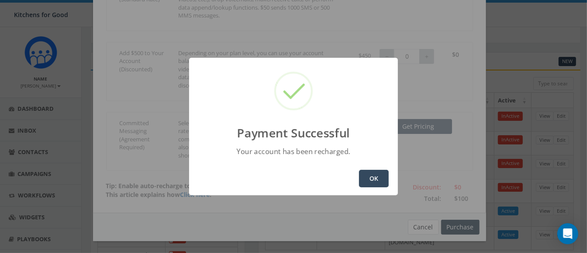
click at [365, 179] on button "OK" at bounding box center [374, 178] width 30 height 17
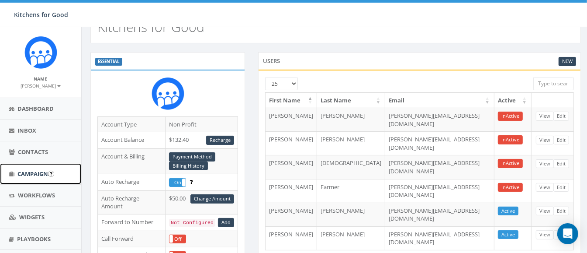
click at [36, 169] on link "Campaigns" at bounding box center [40, 173] width 81 height 21
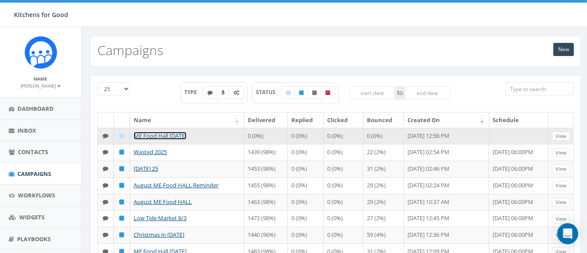
click at [165, 134] on link "ME Food Hall [DATE]" at bounding box center [160, 136] width 53 height 8
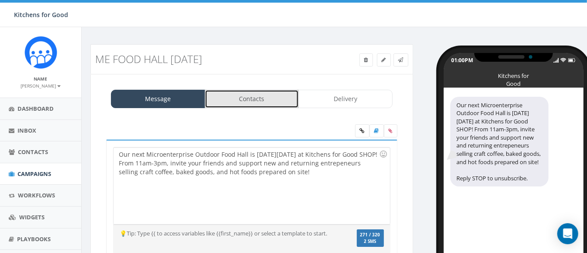
click at [243, 103] on link "Contacts" at bounding box center [252, 99] width 94 height 18
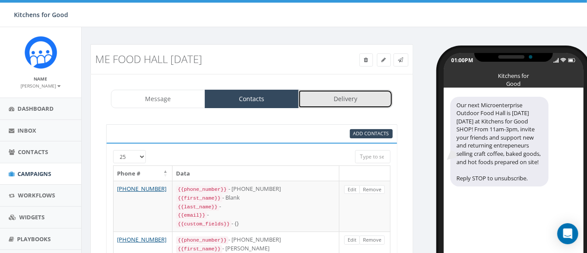
click at [357, 104] on link "Delivery" at bounding box center [345, 99] width 94 height 18
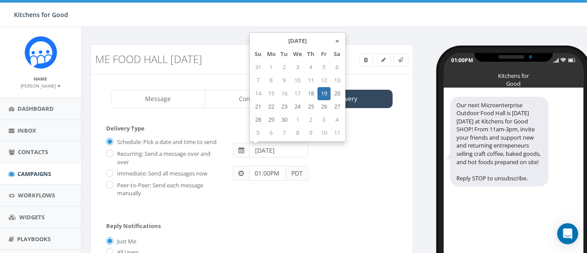
click at [275, 149] on input "[DATE]" at bounding box center [279, 149] width 59 height 15
click at [314, 93] on td "18" at bounding box center [311, 93] width 13 height 13
type input "2025-09-18"
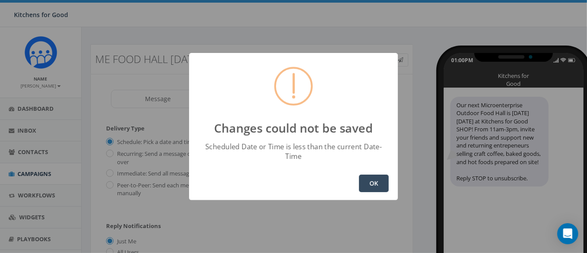
click at [378, 175] on button "OK" at bounding box center [374, 182] width 30 height 17
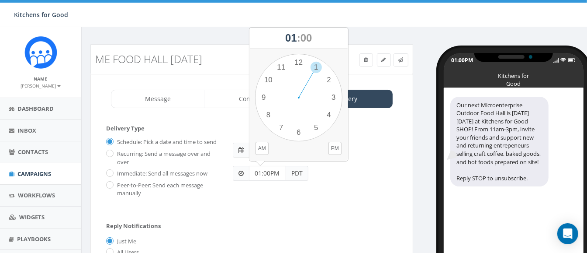
click at [264, 170] on input "01:00PM" at bounding box center [267, 173] width 37 height 15
click at [295, 134] on div "1 2 3 4 5 6 7 8 9 10 11 12 00 05 10 15 20 25 30 35 40 45 50 55" at bounding box center [298, 97] width 87 height 87
click at [299, 62] on div "1 2 3 4 5 6 7 8 9 10 11 12 00 05 10 15 20 25 30 35 40 45 50 55" at bounding box center [298, 97] width 87 height 87
type input "06:00PM"
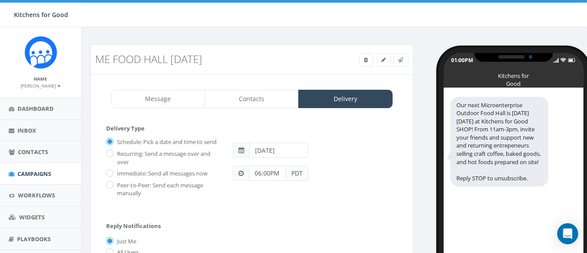
scroll to position [128, 0]
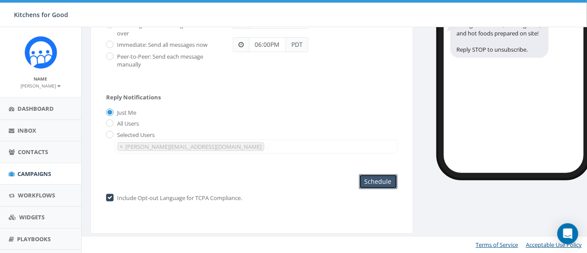
click at [375, 184] on input "Schedule" at bounding box center [378, 181] width 38 height 15
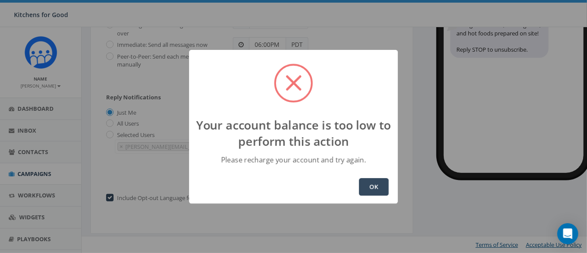
click at [375, 184] on button "OK" at bounding box center [374, 186] width 30 height 17
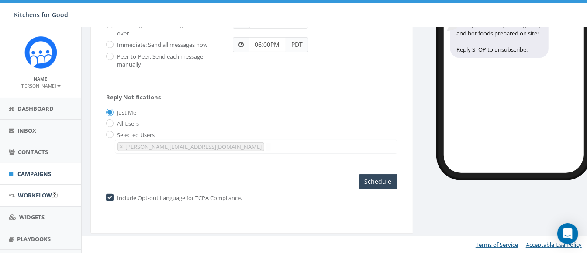
scroll to position [63, 0]
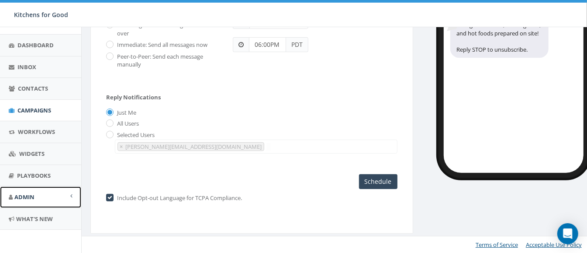
click at [26, 195] on span "Admin" at bounding box center [24, 197] width 20 height 8
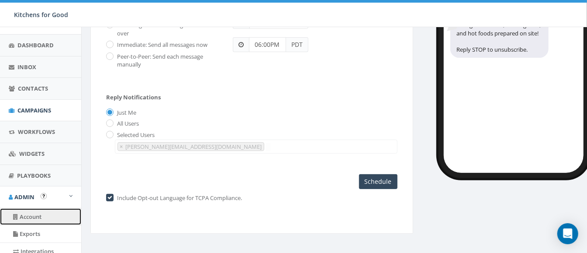
click at [32, 216] on link "Account" at bounding box center [40, 216] width 81 height 17
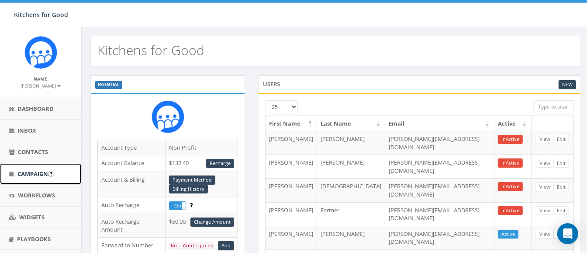
click at [30, 173] on span "Campaigns" at bounding box center [34, 174] width 34 height 8
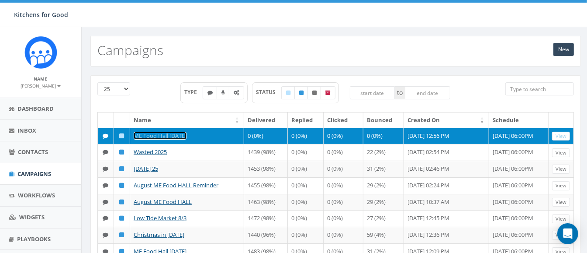
click at [168, 133] on link "ME Food Hall [DATE]" at bounding box center [160, 136] width 53 height 8
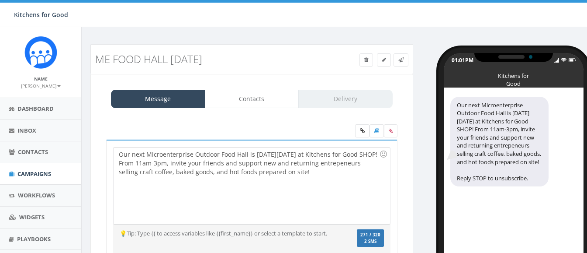
select select "881"
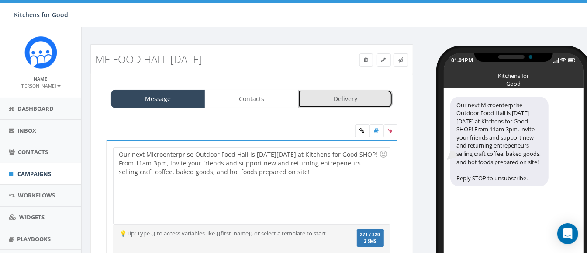
click at [341, 95] on link "Delivery" at bounding box center [345, 99] width 94 height 18
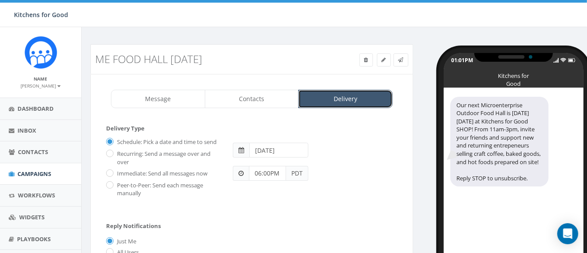
scroll to position [104, 0]
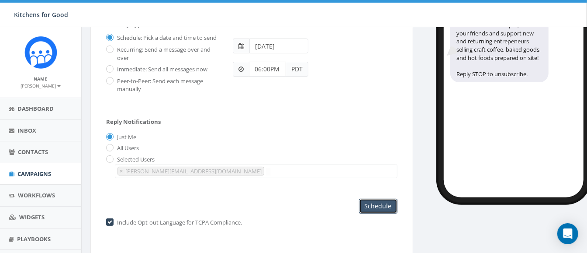
click at [383, 210] on input "Schedule" at bounding box center [378, 205] width 38 height 15
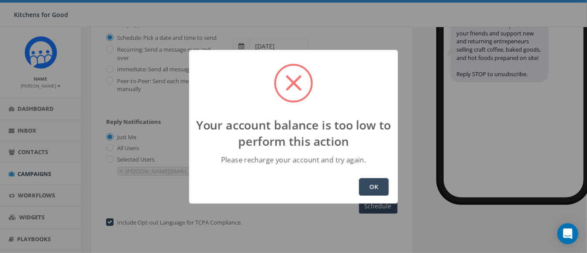
click at [373, 184] on button "OK" at bounding box center [374, 186] width 30 height 17
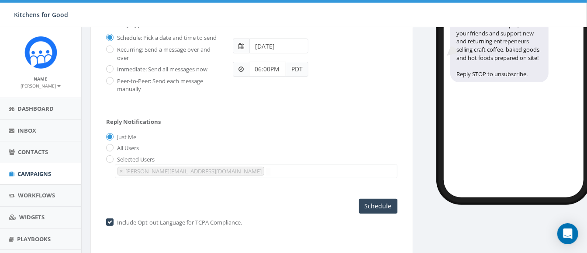
scroll to position [0, 0]
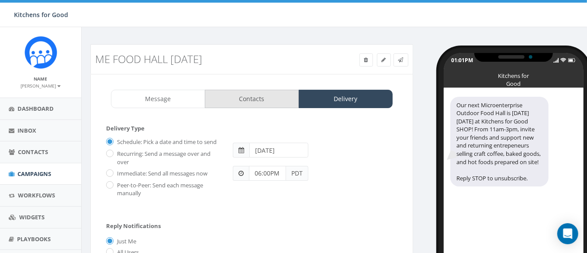
drag, startPoint x: 251, startPoint y: 87, endPoint x: 251, endPoint y: 92, distance: 4.8
click at [251, 92] on div "Message Contacts Delivery Our next Microenterprise Outdoor Food Hall is THIS Su…" at bounding box center [251, 218] width 323 height 288
click at [251, 92] on link "Contacts" at bounding box center [252, 99] width 94 height 18
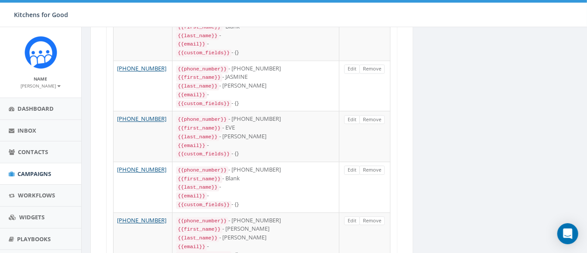
scroll to position [1227, 0]
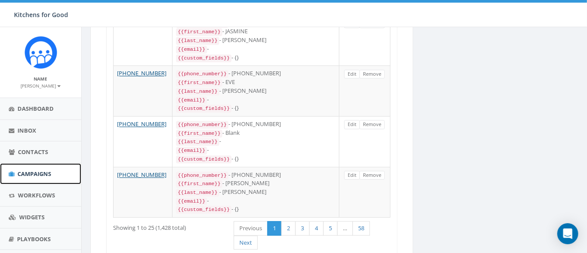
click at [31, 171] on span "Campaigns" at bounding box center [34, 174] width 34 height 8
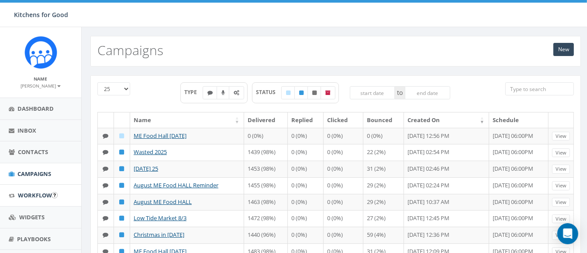
scroll to position [63, 0]
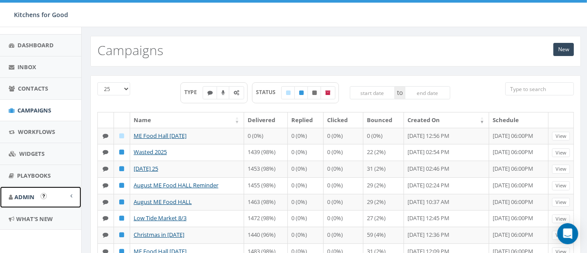
click at [27, 194] on span "Admin" at bounding box center [24, 197] width 20 height 8
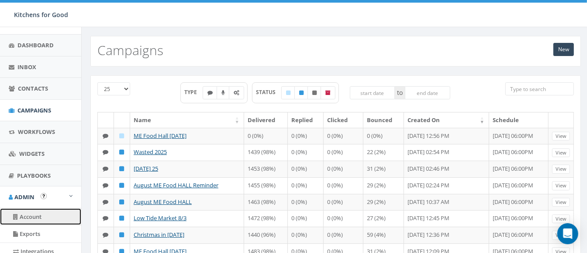
click at [33, 212] on link "Account" at bounding box center [40, 216] width 81 height 17
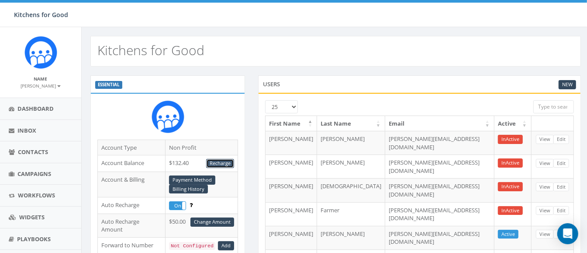
click at [225, 159] on link "Recharge" at bounding box center [220, 163] width 28 height 9
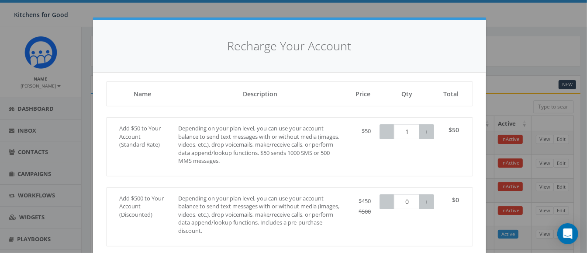
click at [495, 52] on div "Recharge Your Account Loading, please wait... Name Description Price Qty Total …" at bounding box center [293, 126] width 587 height 253
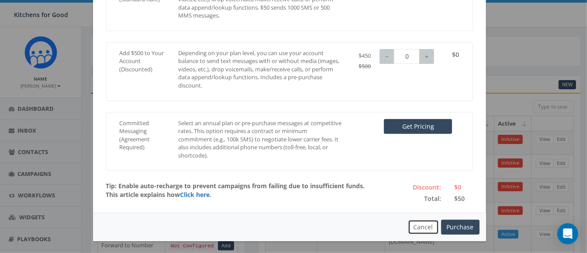
click at [420, 222] on button "Cancel" at bounding box center [423, 226] width 31 height 15
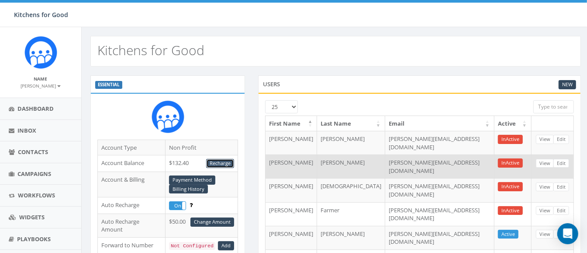
scroll to position [64, 0]
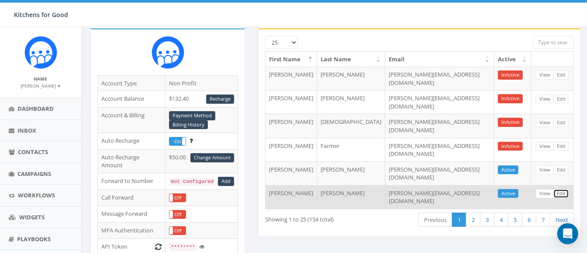
click at [559, 189] on link "Edit" at bounding box center [562, 193] width 16 height 9
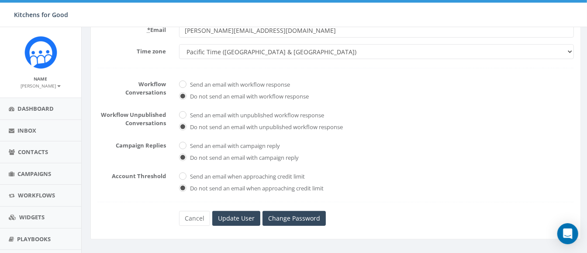
scroll to position [62, 0]
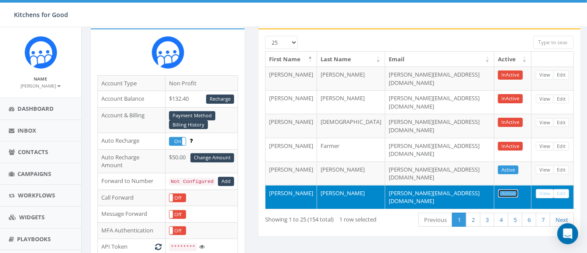
click at [507, 189] on link "Active" at bounding box center [508, 193] width 21 height 9
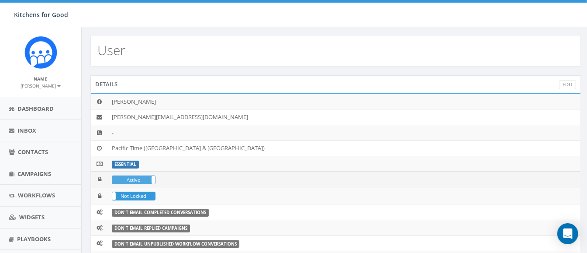
click at [143, 178] on label "Active" at bounding box center [133, 180] width 43 height 8
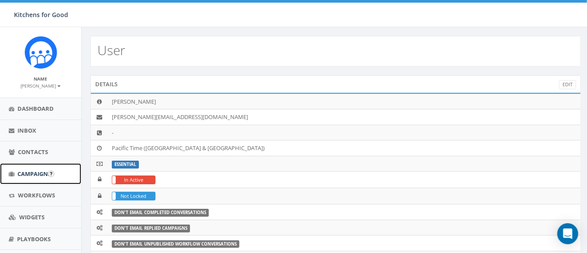
click at [28, 175] on span "Campaigns" at bounding box center [34, 174] width 34 height 8
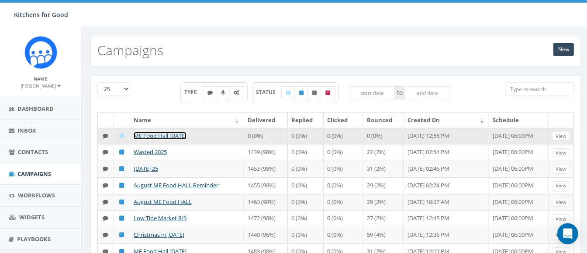
click at [179, 136] on link "ME Food Hall [DATE]" at bounding box center [160, 136] width 53 height 8
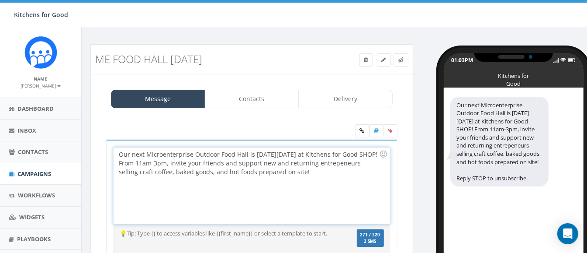
drag, startPoint x: 351, startPoint y: 169, endPoint x: 156, endPoint y: 163, distance: 195.4
click at [156, 163] on div "Our next Microenterprise Outdoor Food Hall is THIS Sunday, September 21 at Kitc…" at bounding box center [252, 185] width 276 height 76
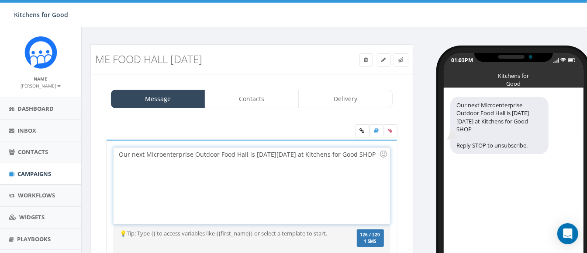
click at [253, 154] on div "Our next Microenterprise Outdoor Food Hall is THIS Sunday, September 21 at Kitc…" at bounding box center [252, 185] width 276 height 76
click at [229, 165] on div "Our next Microenterprise Outdoor Food Hall is 11am-3pm THIS Sunday, September 2…" at bounding box center [252, 185] width 276 height 76
drag, startPoint x: 144, startPoint y: 154, endPoint x: 101, endPoint y: 153, distance: 42.4
click at [101, 153] on div "Our next Microenterprise Outdoor Food Hall is THIS Sunday, September 21 at Kitc…" at bounding box center [252, 205] width 305 height 132
click at [252, 163] on div "Bring your friends to our Microenterprise Outdoor Food Hall is 11am-3pm THIS Su…" at bounding box center [252, 185] width 276 height 76
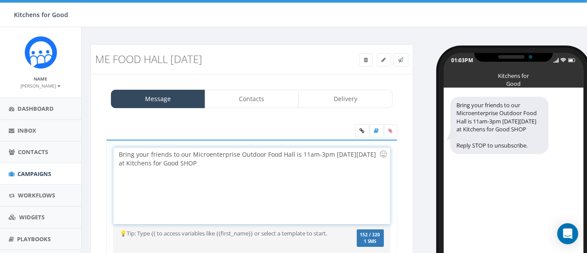
click at [300, 152] on div "Bring your friends to our Microenterprise Outdoor Food Hall is 11am-3pm THIS Su…" at bounding box center [252, 185] width 276 height 76
click at [292, 154] on div "Bring your friends to our Microenterprise Outdoor Food Hall11am-3pm THIS Sunday…" at bounding box center [252, 185] width 276 height 76
click at [298, 166] on div "Bring your friends to our Microenterprise Outdoor Food Hall 11am-3pm THIS Sunda…" at bounding box center [252, 185] width 276 height 76
click at [160, 161] on div "Bring your friends to our Microenterprise Outdoor Food Hall 11am-3pm THIS Sunda…" at bounding box center [252, 185] width 276 height 76
click at [323, 154] on div "Bring your friends to our Microenterprise Outdoor Food Hall 11am-3pm THIS Sunda…" at bounding box center [252, 185] width 276 height 76
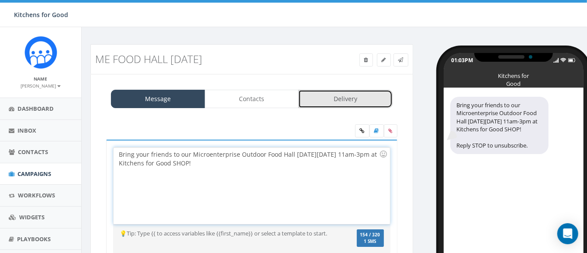
click at [329, 96] on link "Delivery" at bounding box center [345, 99] width 94 height 18
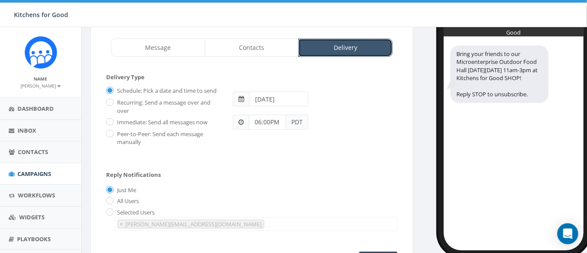
scroll to position [103, 0]
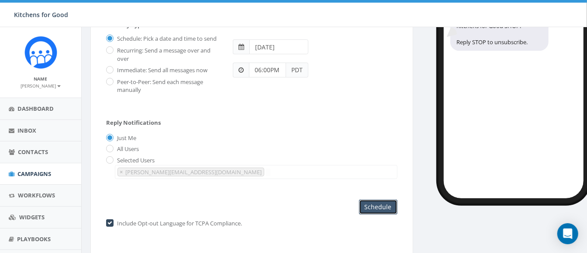
click at [374, 202] on input "Schedule" at bounding box center [378, 206] width 38 height 15
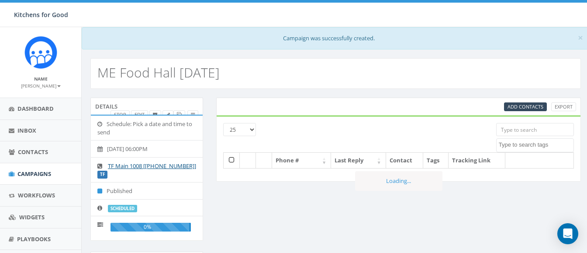
select select
